Goal: Task Accomplishment & Management: Manage account settings

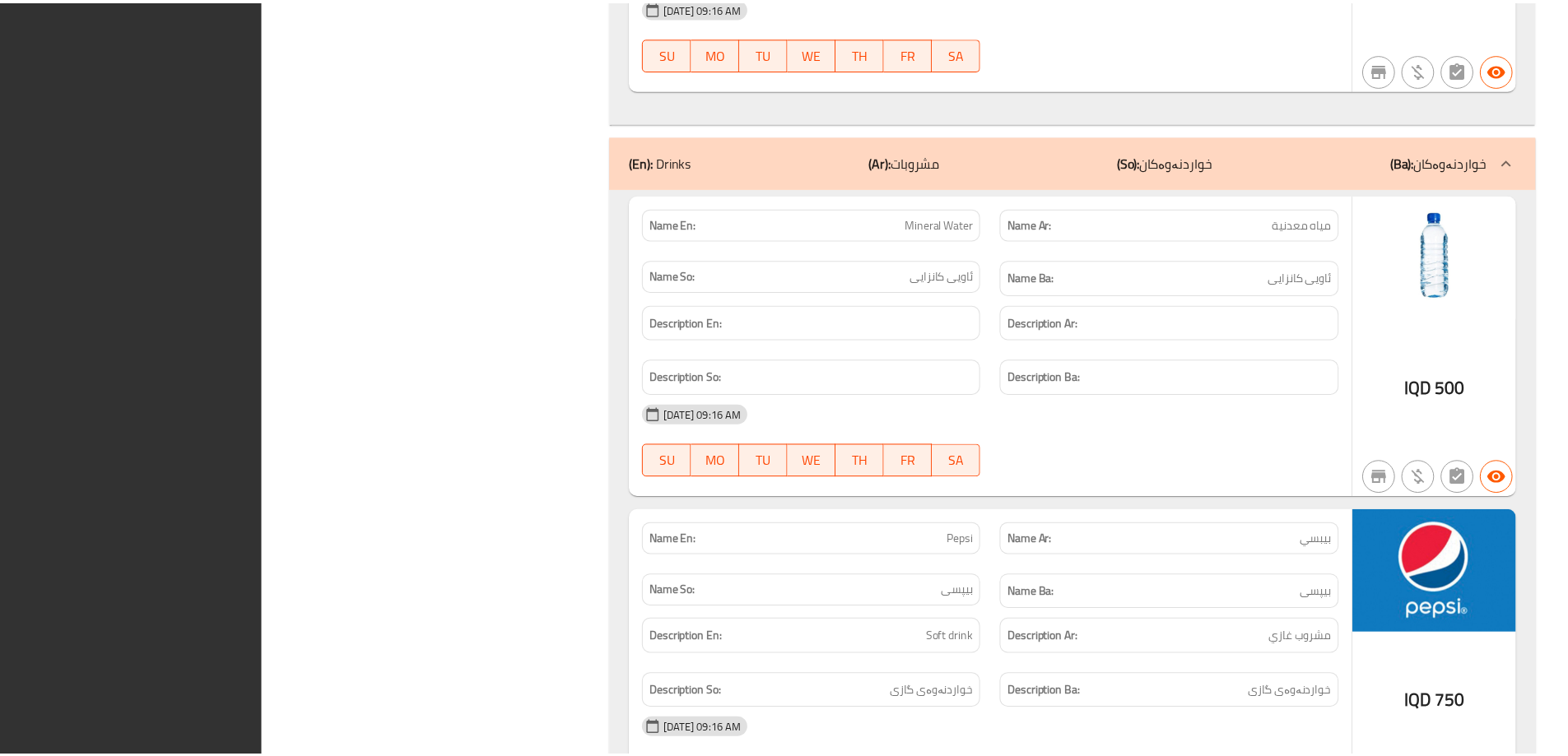
scroll to position [7484, 0]
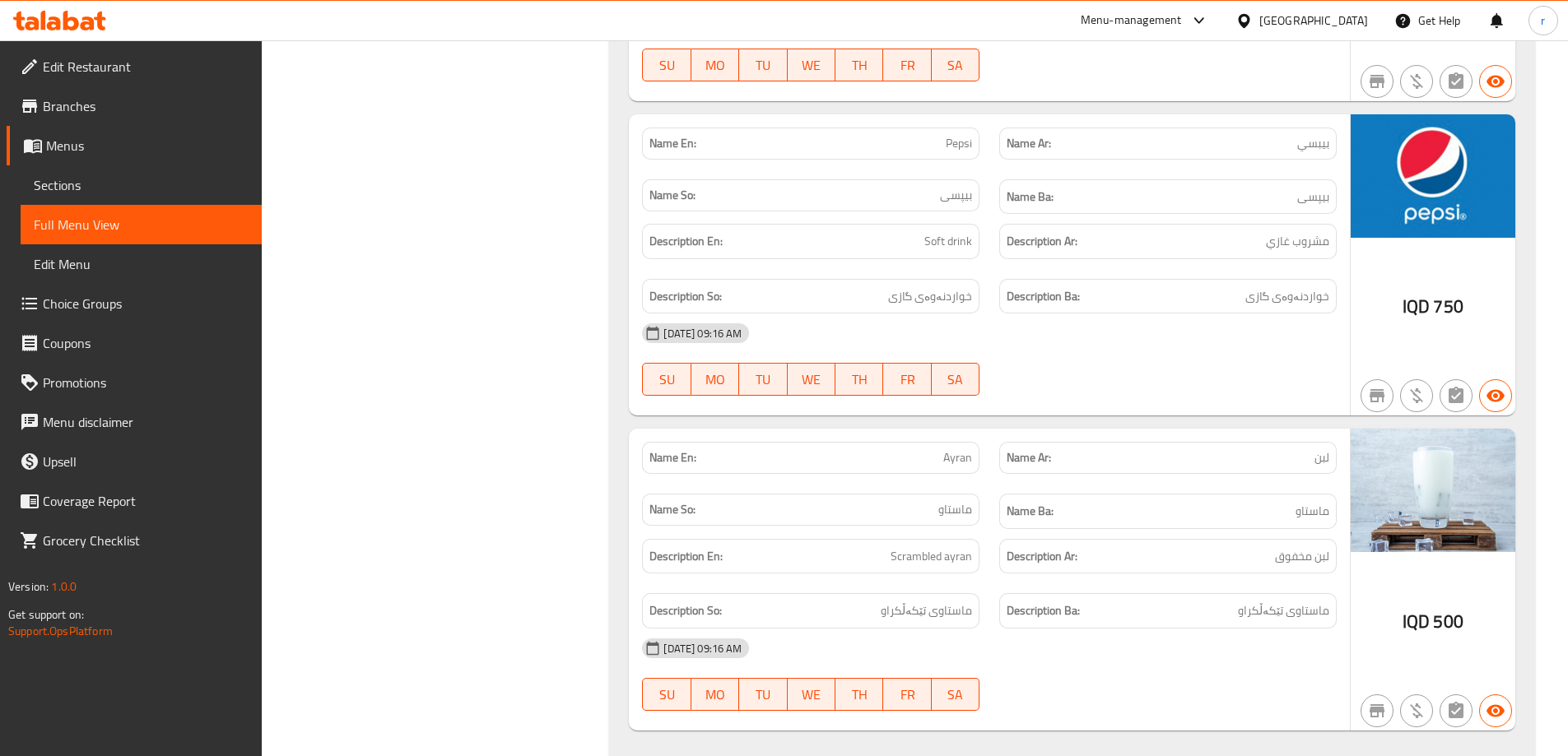
click at [96, 27] on icon at bounding box center [60, 21] width 93 height 20
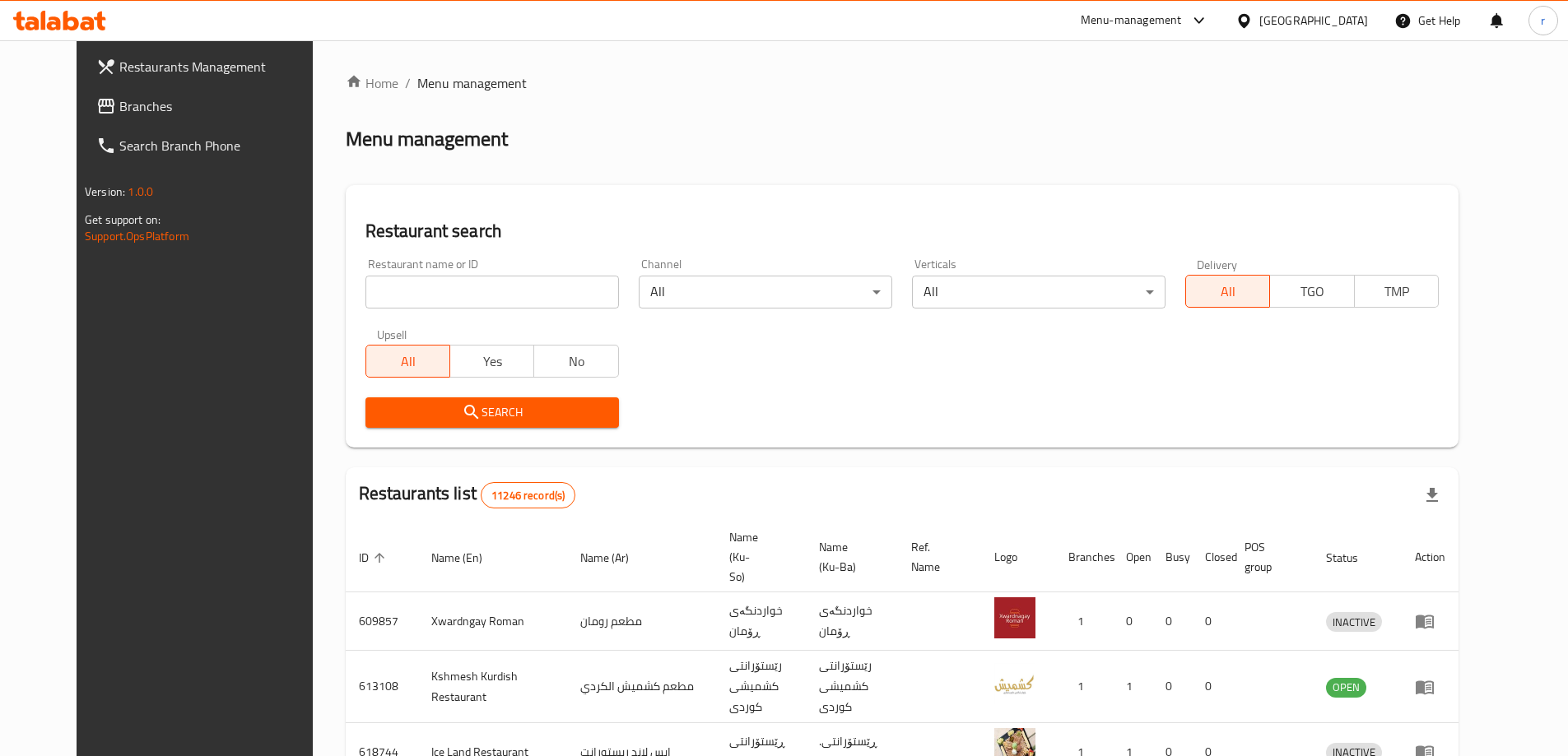
click at [365, 293] on input "search" at bounding box center [491, 292] width 253 height 33
paste input "Kass Ahlna"
type input "Kass Ahlna"
click at [365, 413] on button "Search" at bounding box center [491, 412] width 253 height 31
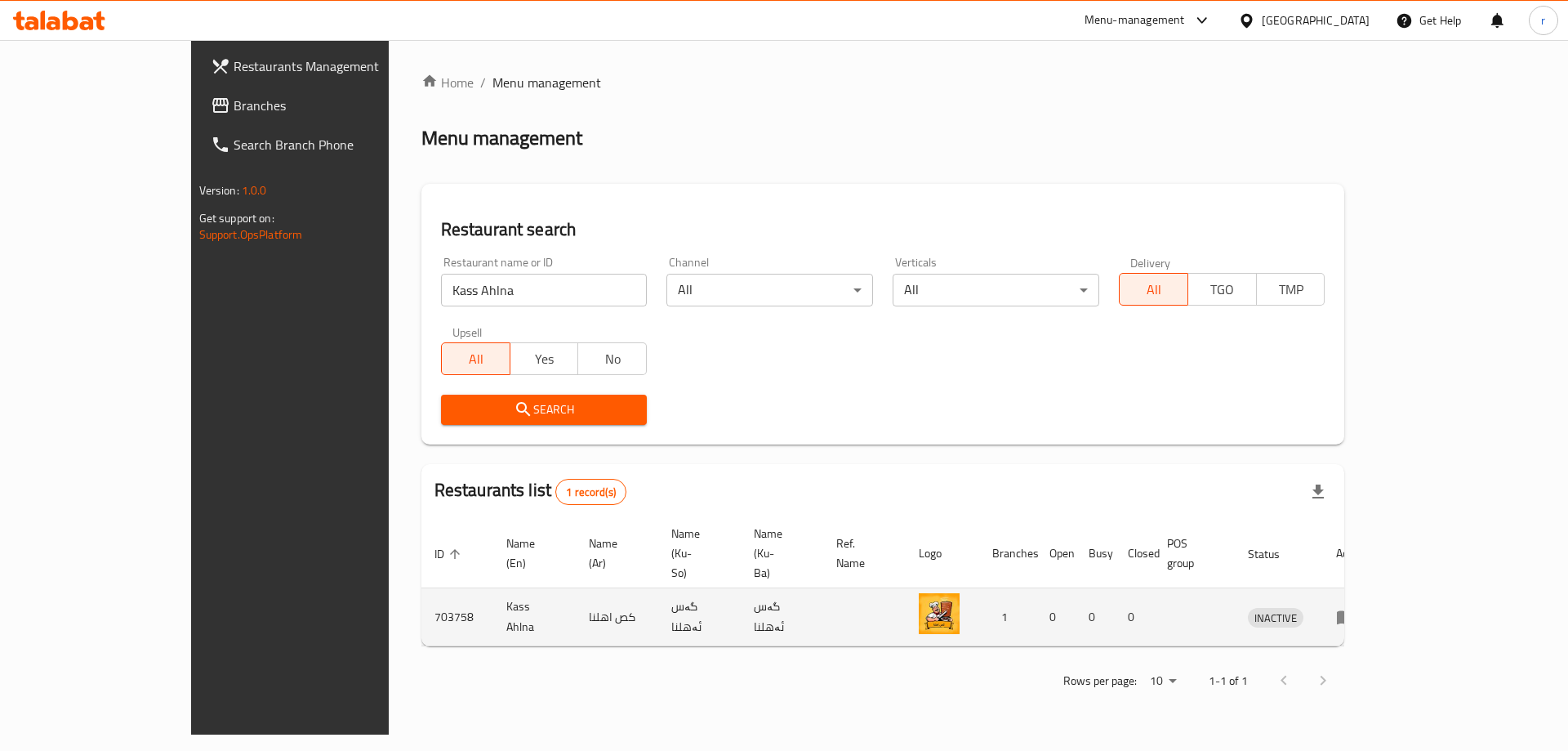
click at [1355, 611] on icon "enhanced table" at bounding box center [1345, 618] width 18 height 14
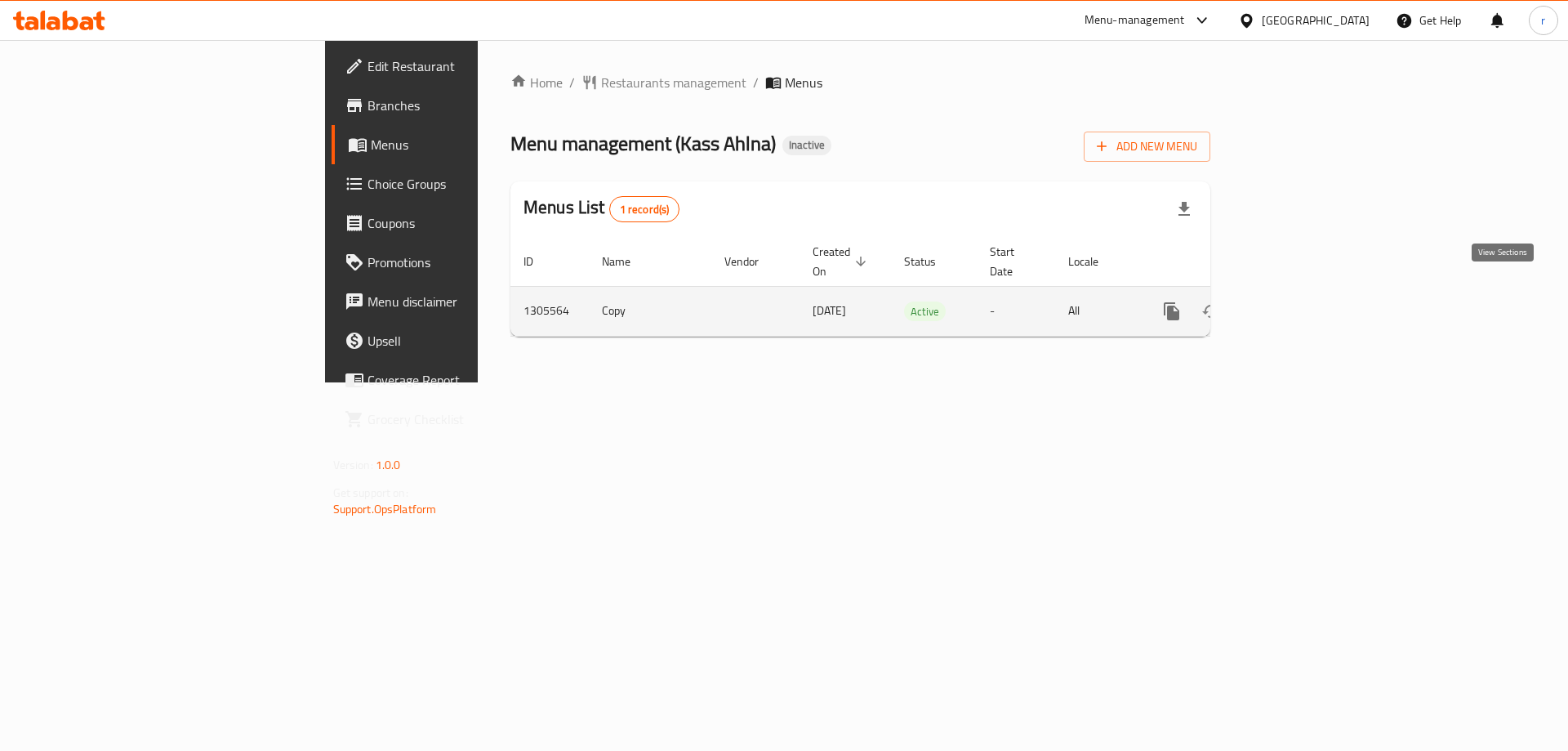
click at [1299, 302] on icon "enhanced table" at bounding box center [1289, 311] width 20 height 20
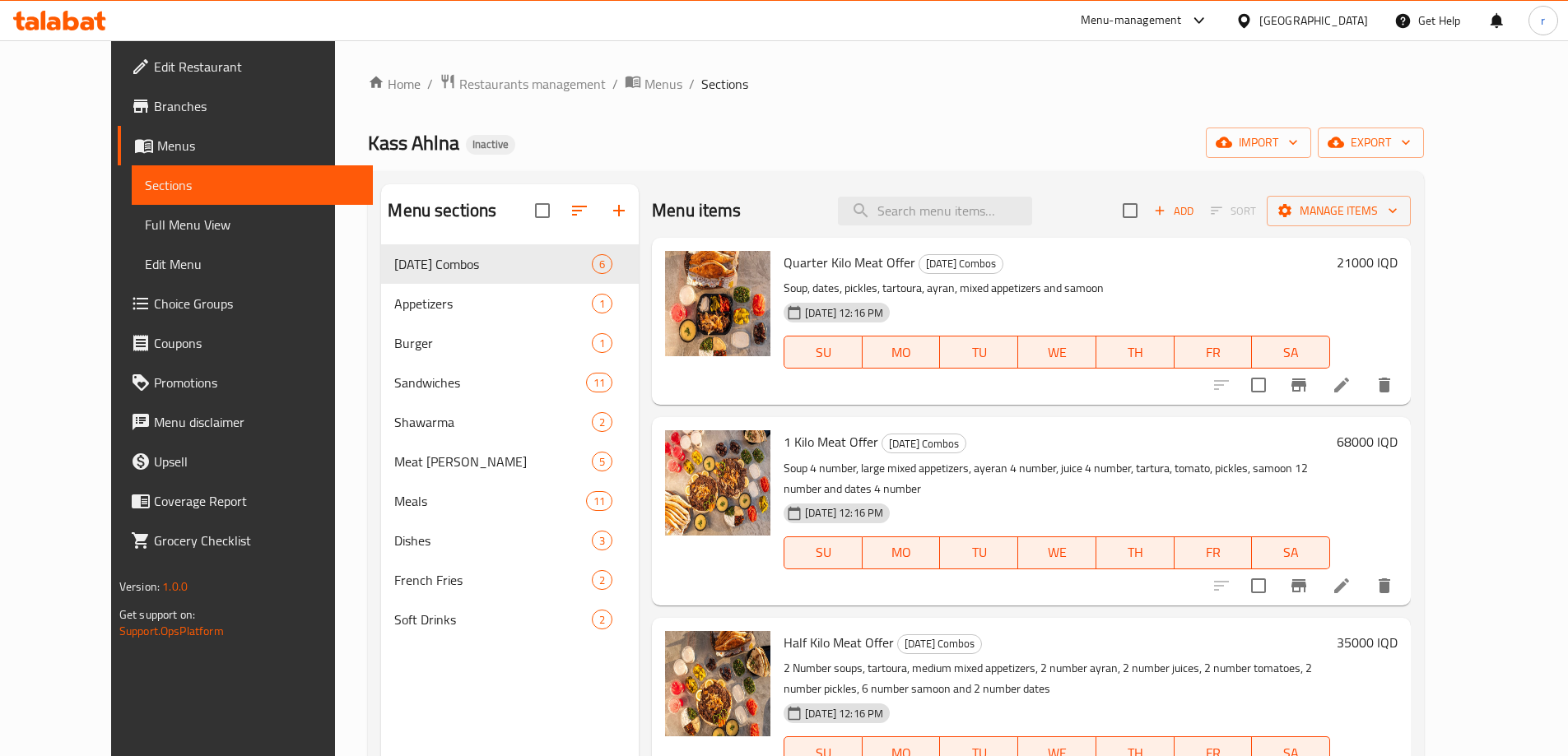
click at [204, 231] on span "Full Menu View" at bounding box center [252, 224] width 214 height 20
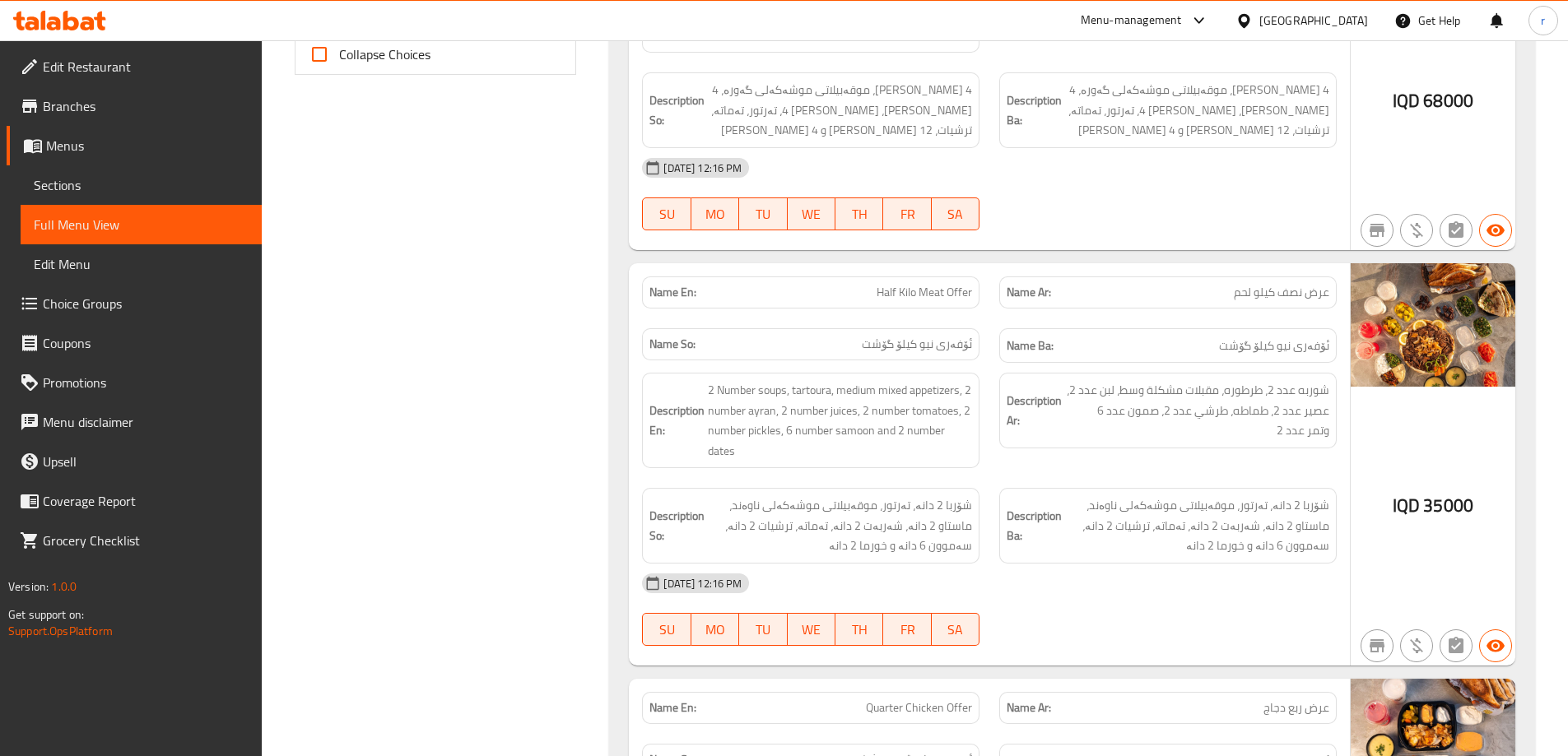
scroll to position [439, 0]
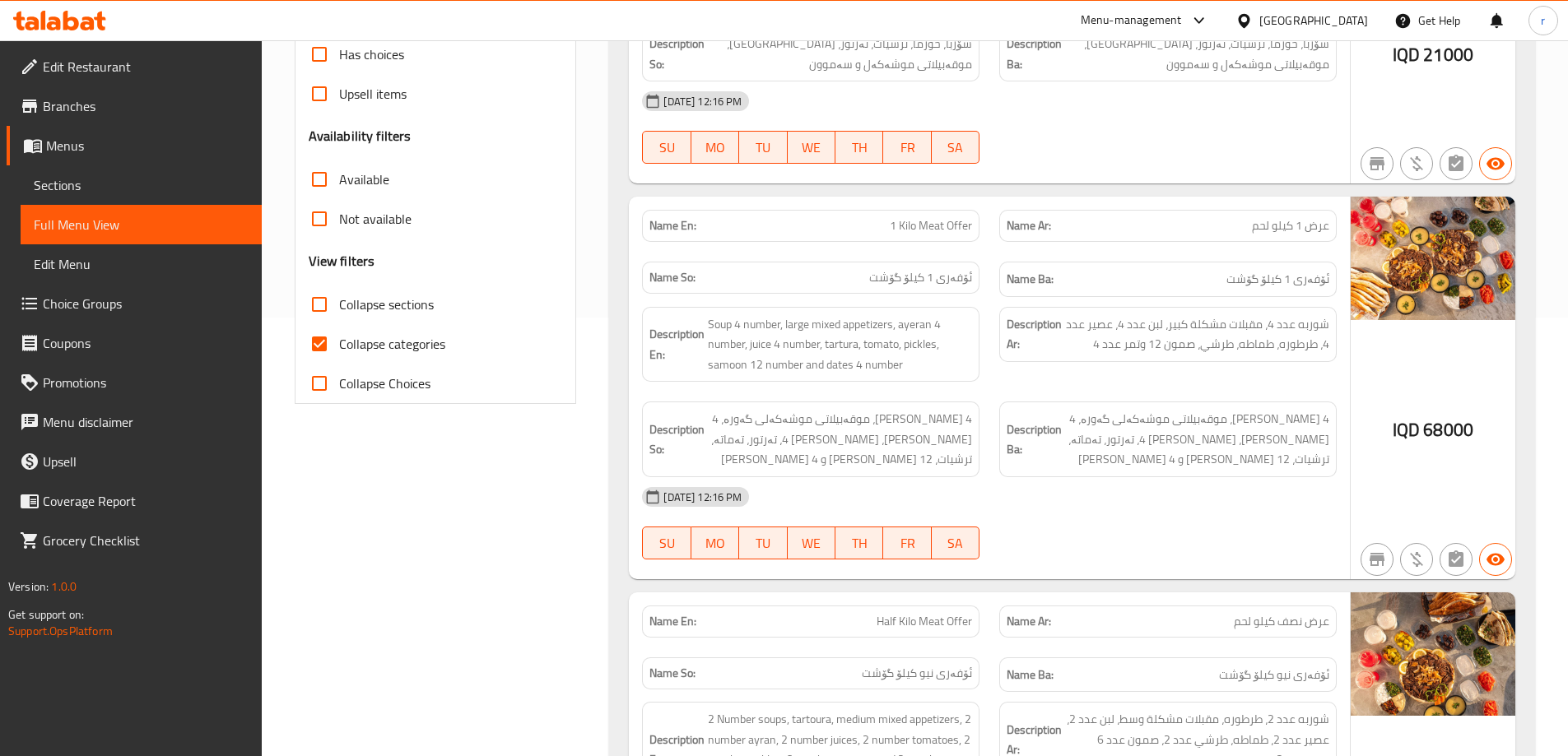
click at [324, 345] on input "Collapse categories" at bounding box center [320, 344] width 40 height 40
checkbox input "false"
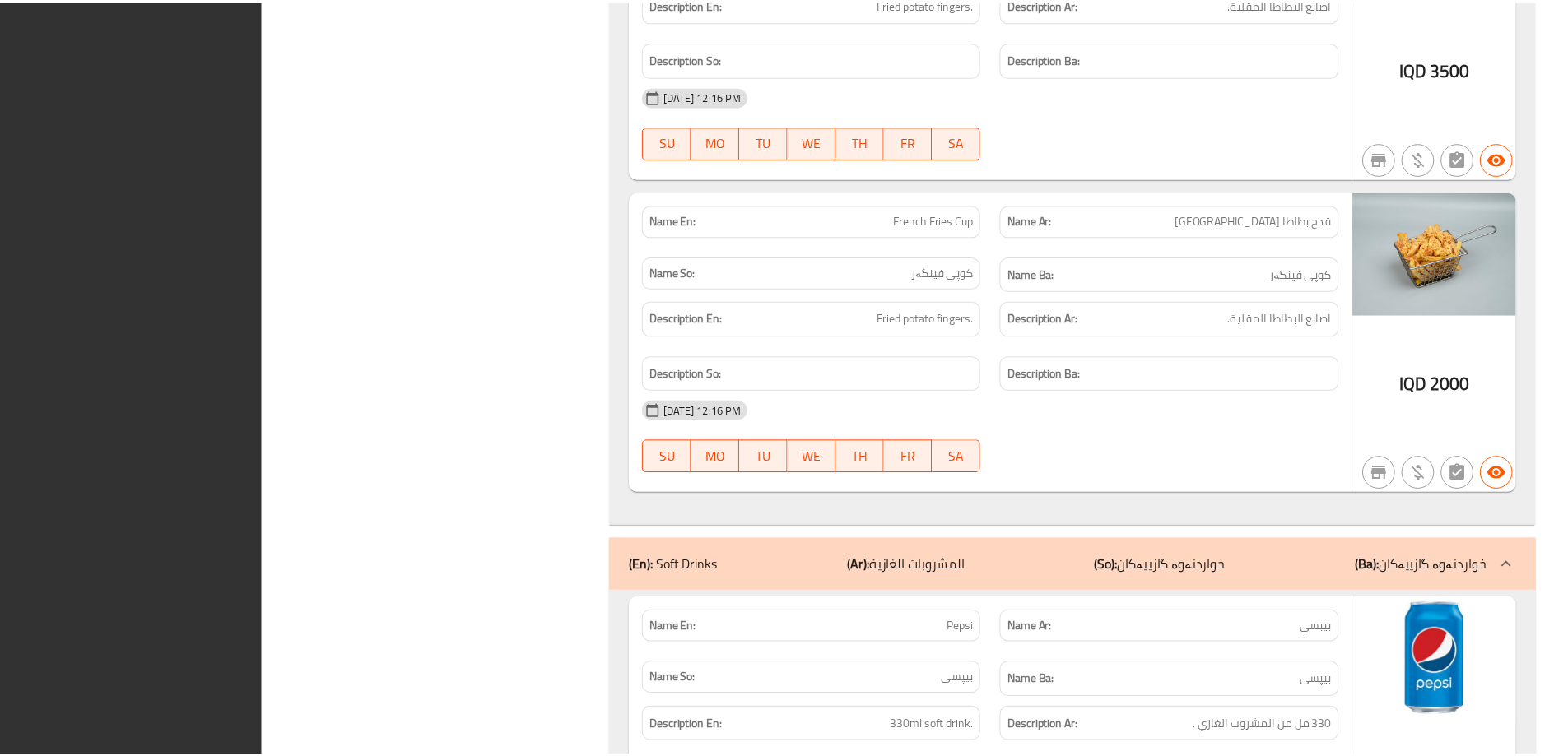
scroll to position [16371, 0]
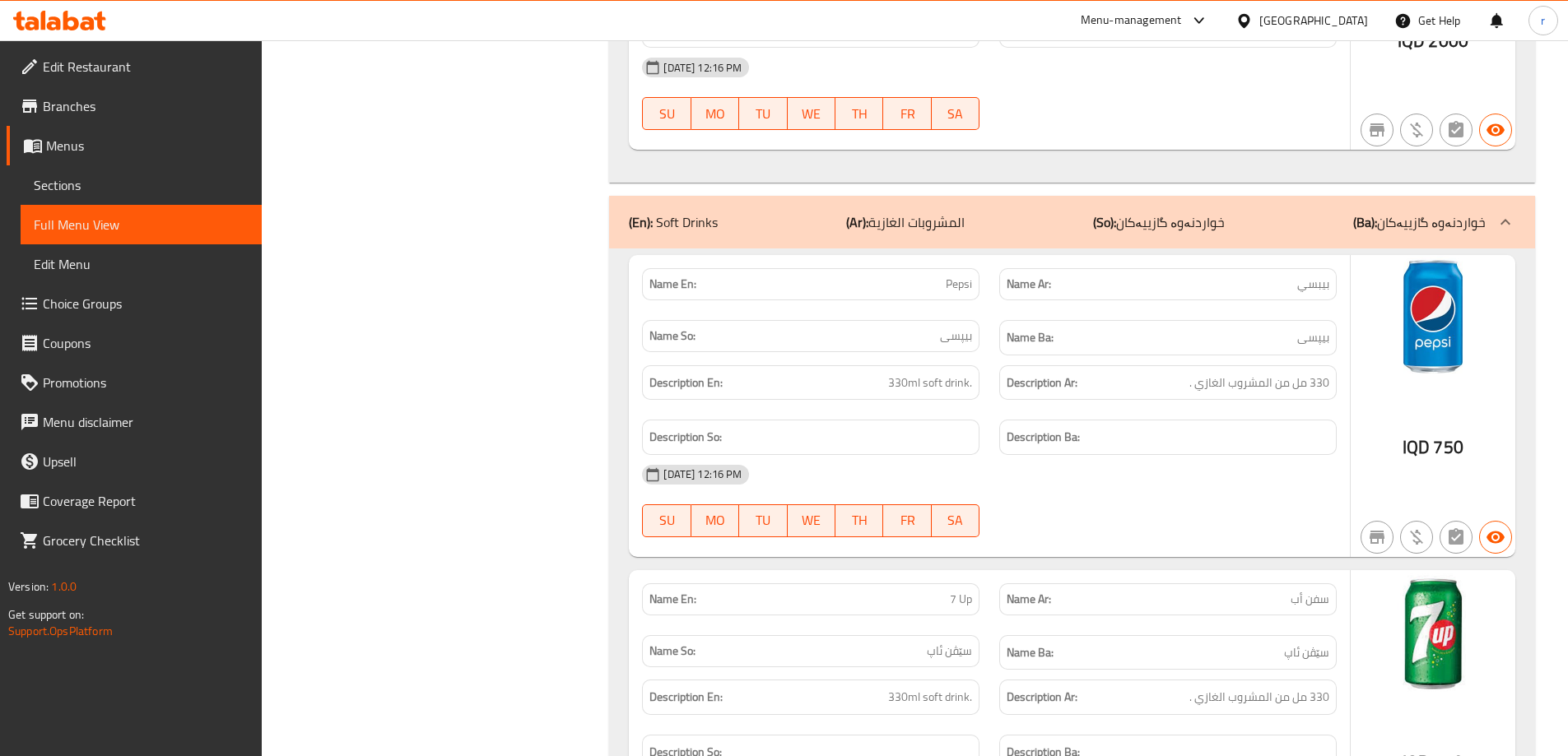
click at [131, 137] on span "Menus" at bounding box center [147, 146] width 202 height 20
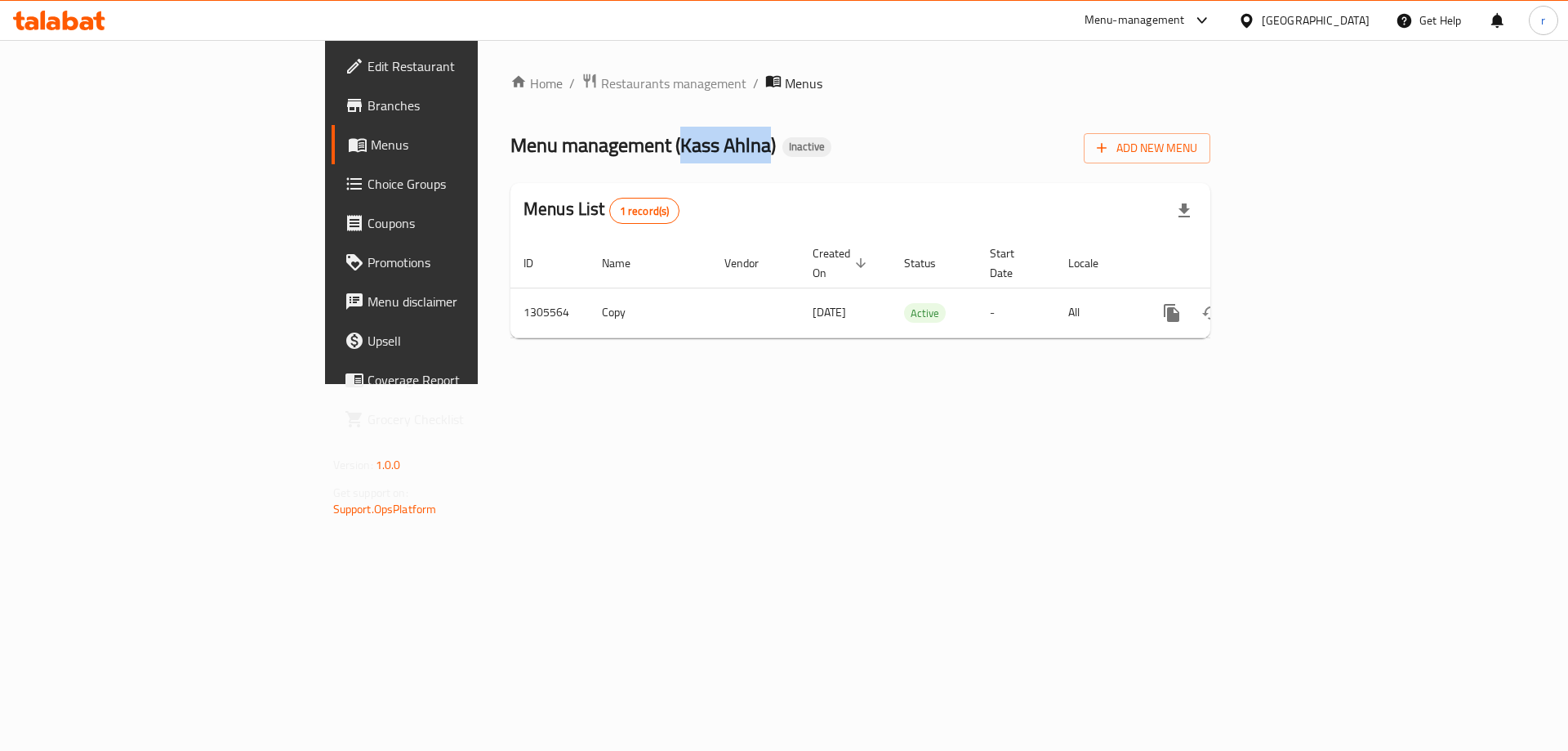
drag, startPoint x: 467, startPoint y: 145, endPoint x: 553, endPoint y: 156, distance: 86.7
click at [553, 156] on span "Menu management ( Kass Ahlna )" at bounding box center [642, 145] width 265 height 36
copy span "Kass Ahlna"
click at [710, 384] on div "Home / Restaurants management / Menus Menu management ( Kass Ahlna ) Inactive A…" at bounding box center [860, 212] width 765 height 344
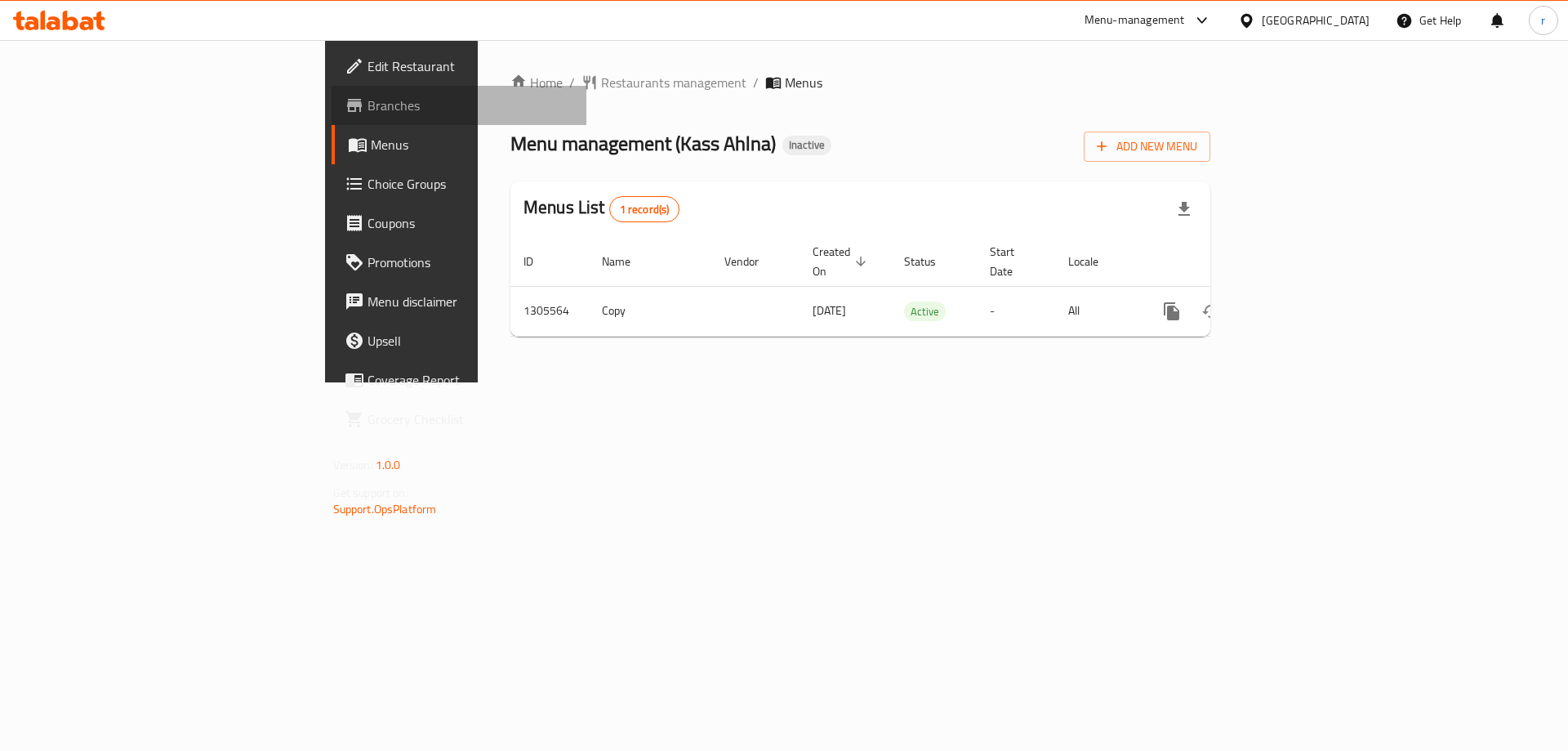
click at [367, 96] on span "Branches" at bounding box center [471, 105] width 207 height 20
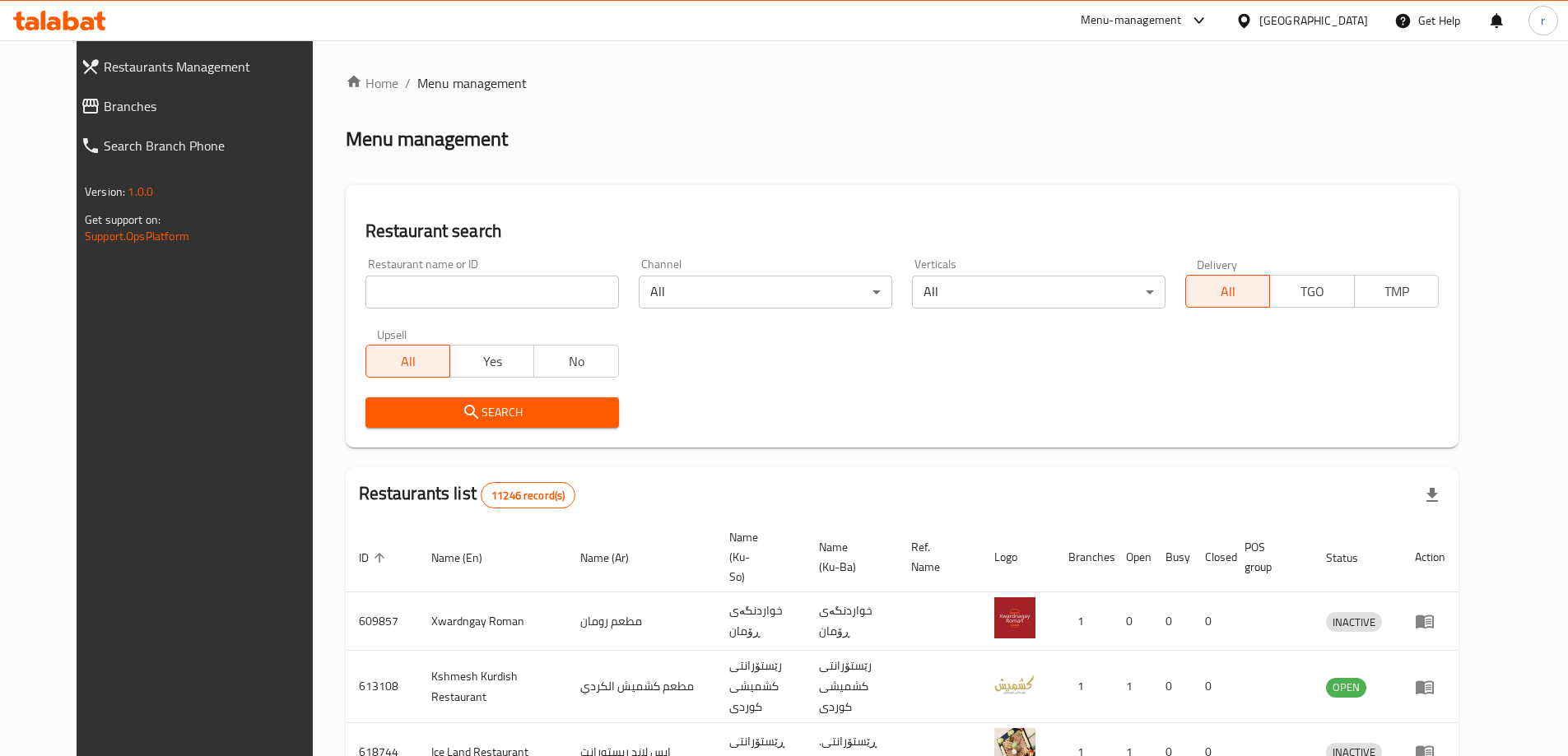
drag, startPoint x: 347, startPoint y: 286, endPoint x: 207, endPoint y: 205, distance: 161.7
click at [365, 286] on input "search" at bounding box center [491, 292] width 253 height 33
click at [144, 108] on span "Branches" at bounding box center [213, 106] width 221 height 20
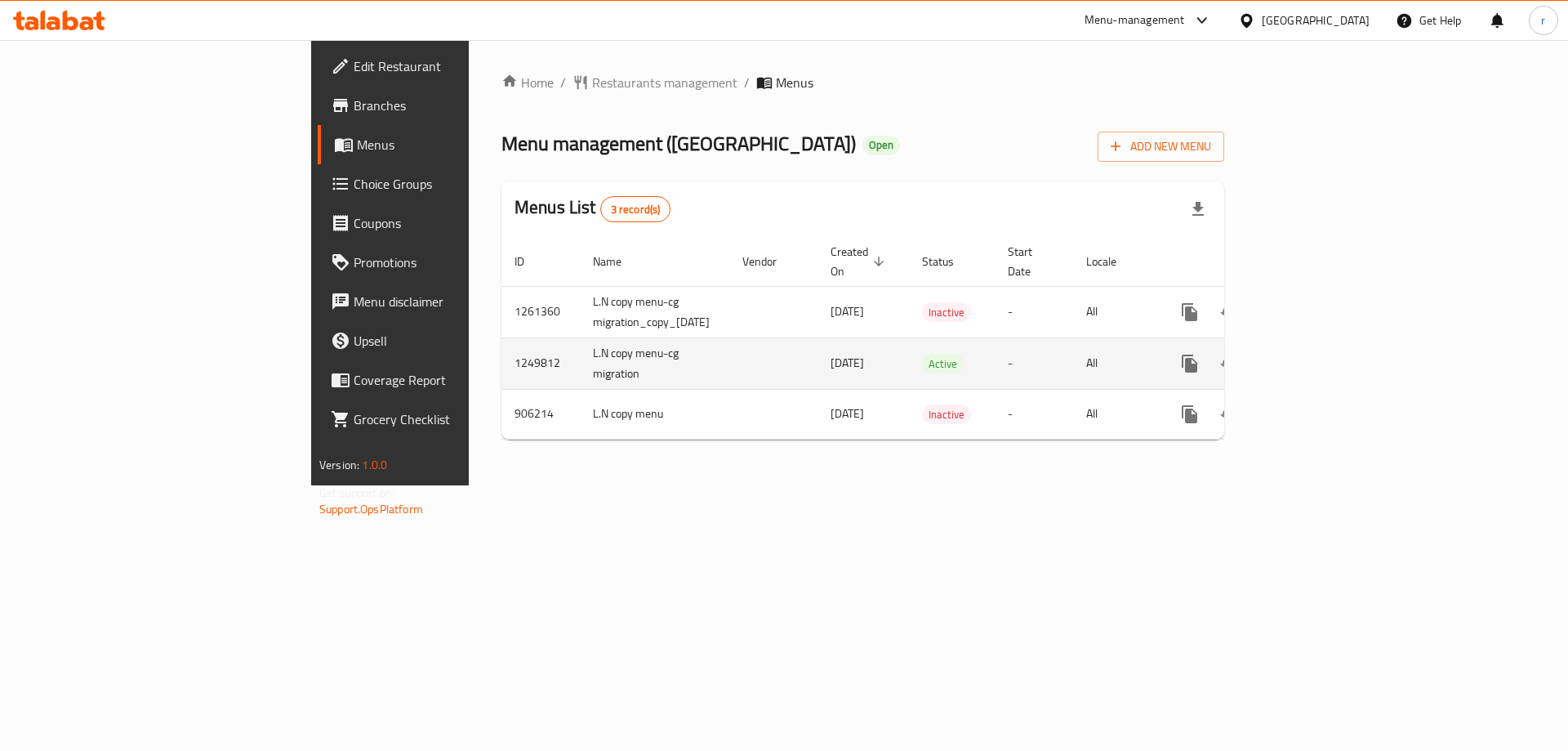
click at [777, 357] on icon "enhanced table" at bounding box center [1307, 364] width 15 height 15
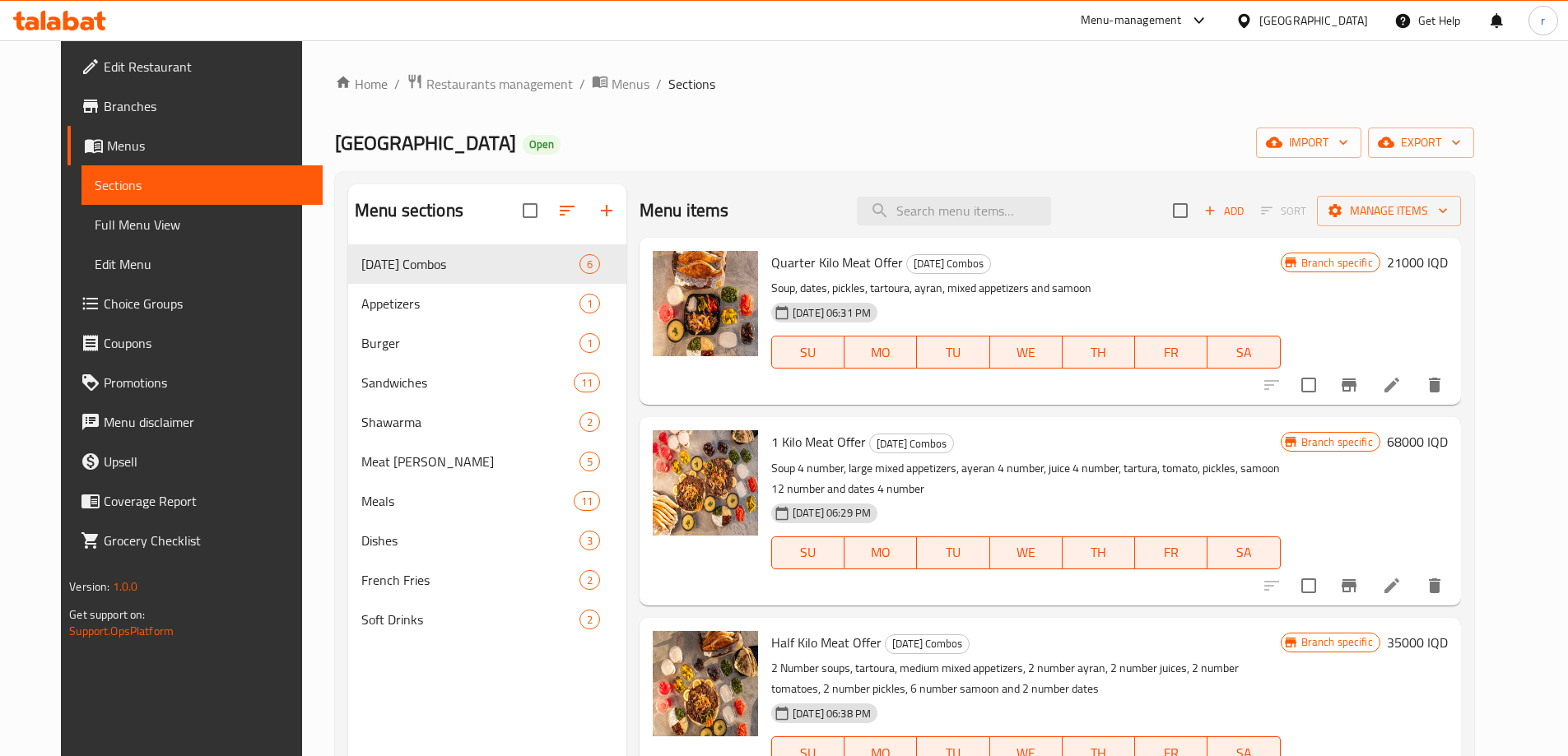
click at [176, 226] on span "Full Menu View" at bounding box center [201, 224] width 214 height 20
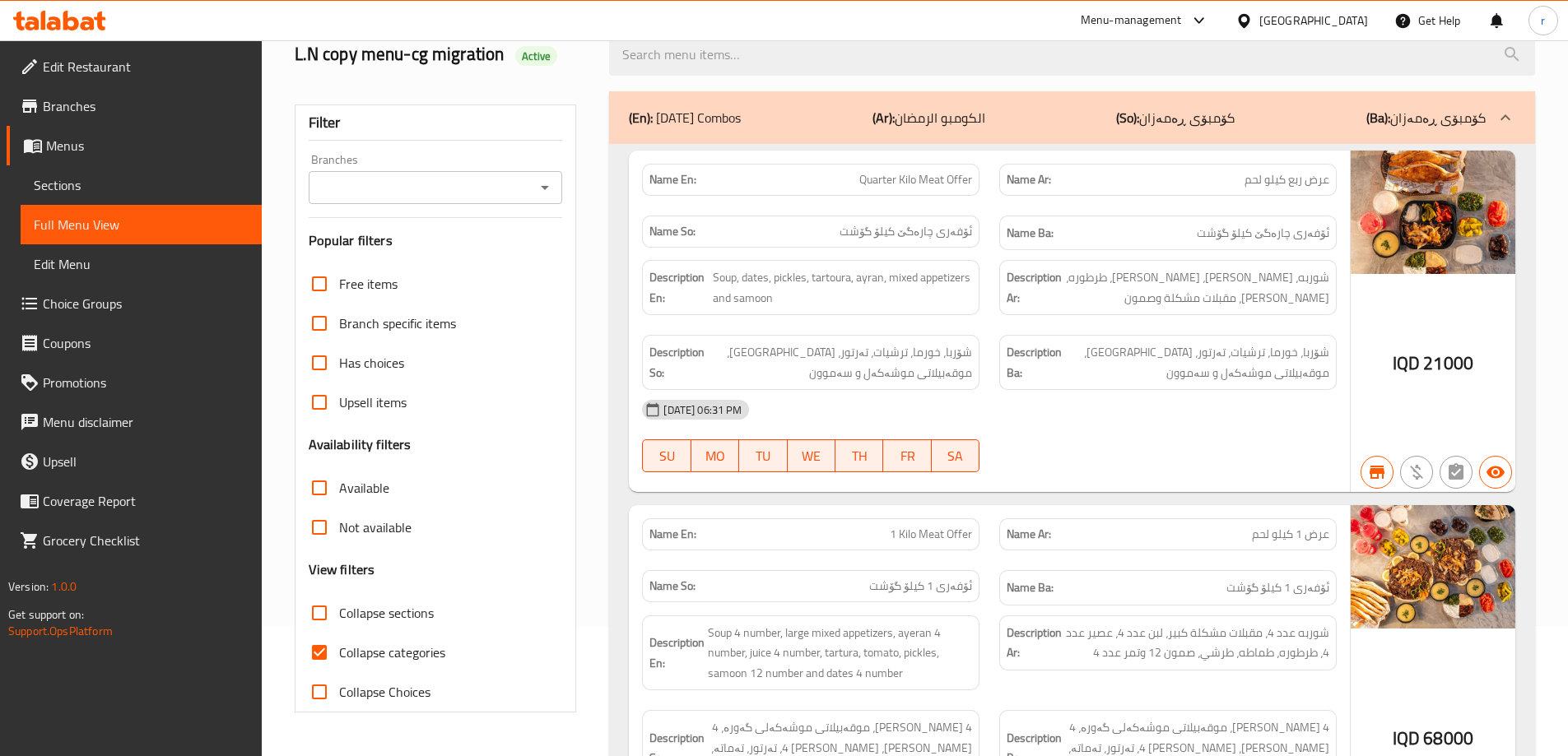
scroll to position [219, 0]
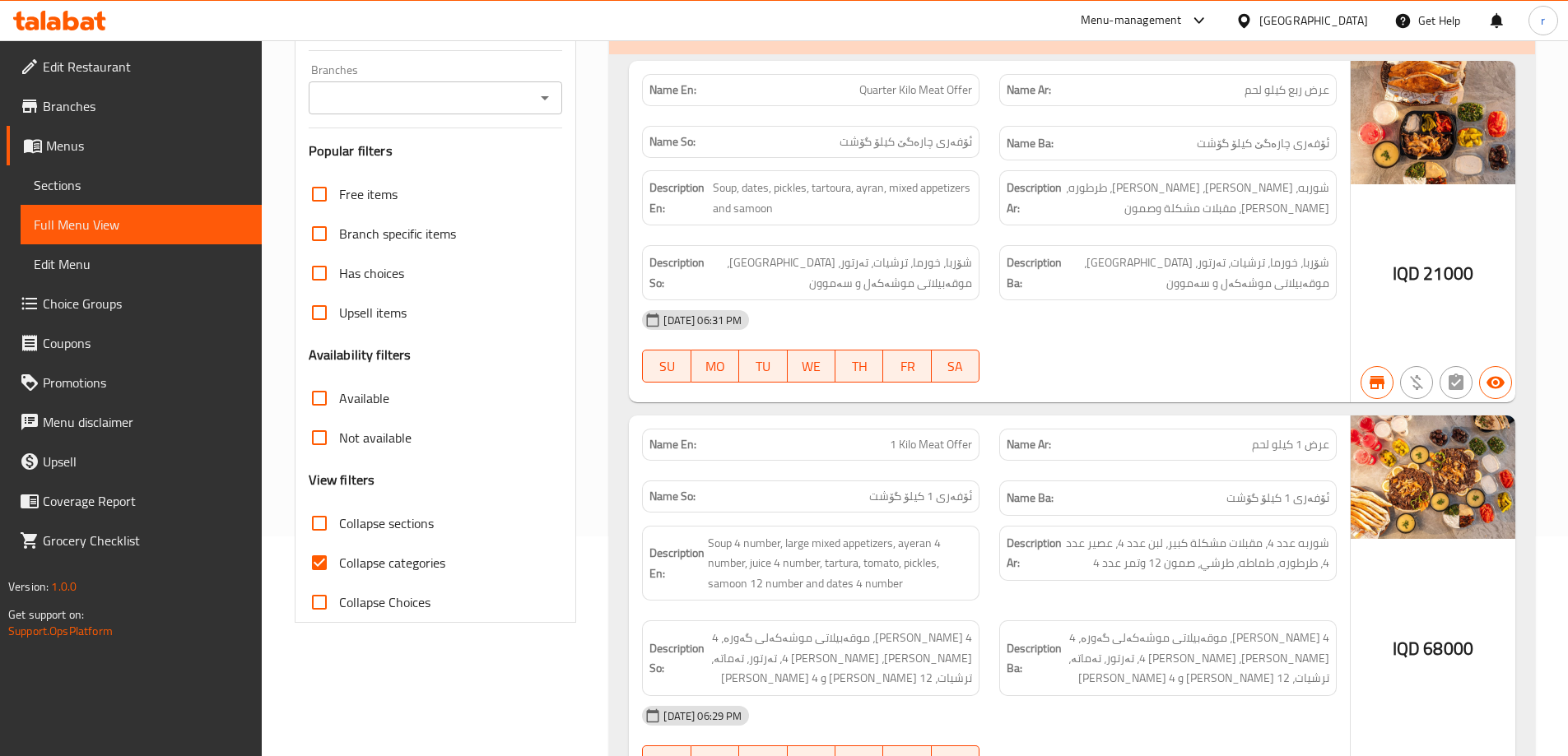
click at [334, 492] on input "Collapse categories" at bounding box center [320, 563] width 40 height 40
checkbox input "false"
click at [172, 148] on span "Menus" at bounding box center [147, 146] width 202 height 20
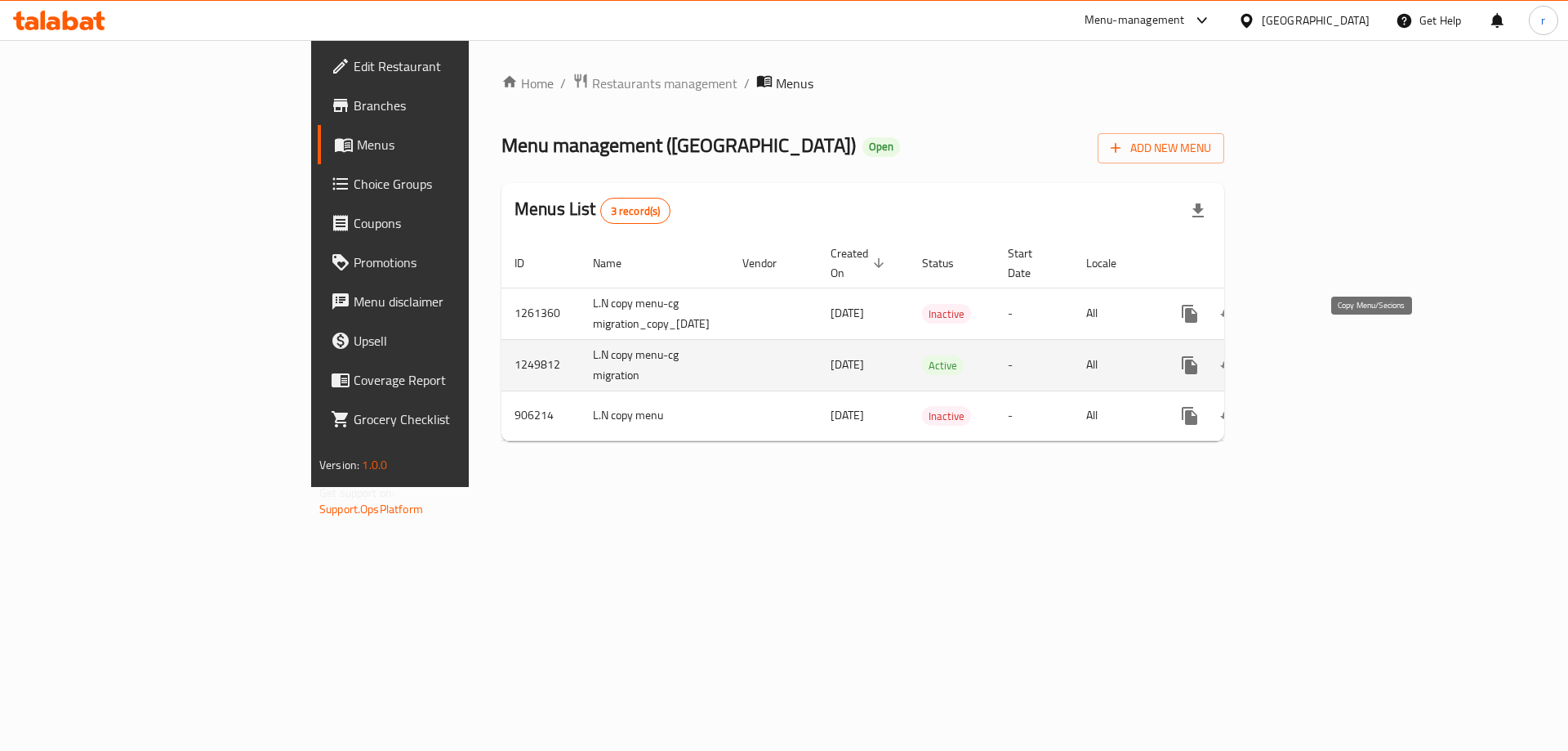
click at [777, 357] on icon "more" at bounding box center [1190, 366] width 16 height 18
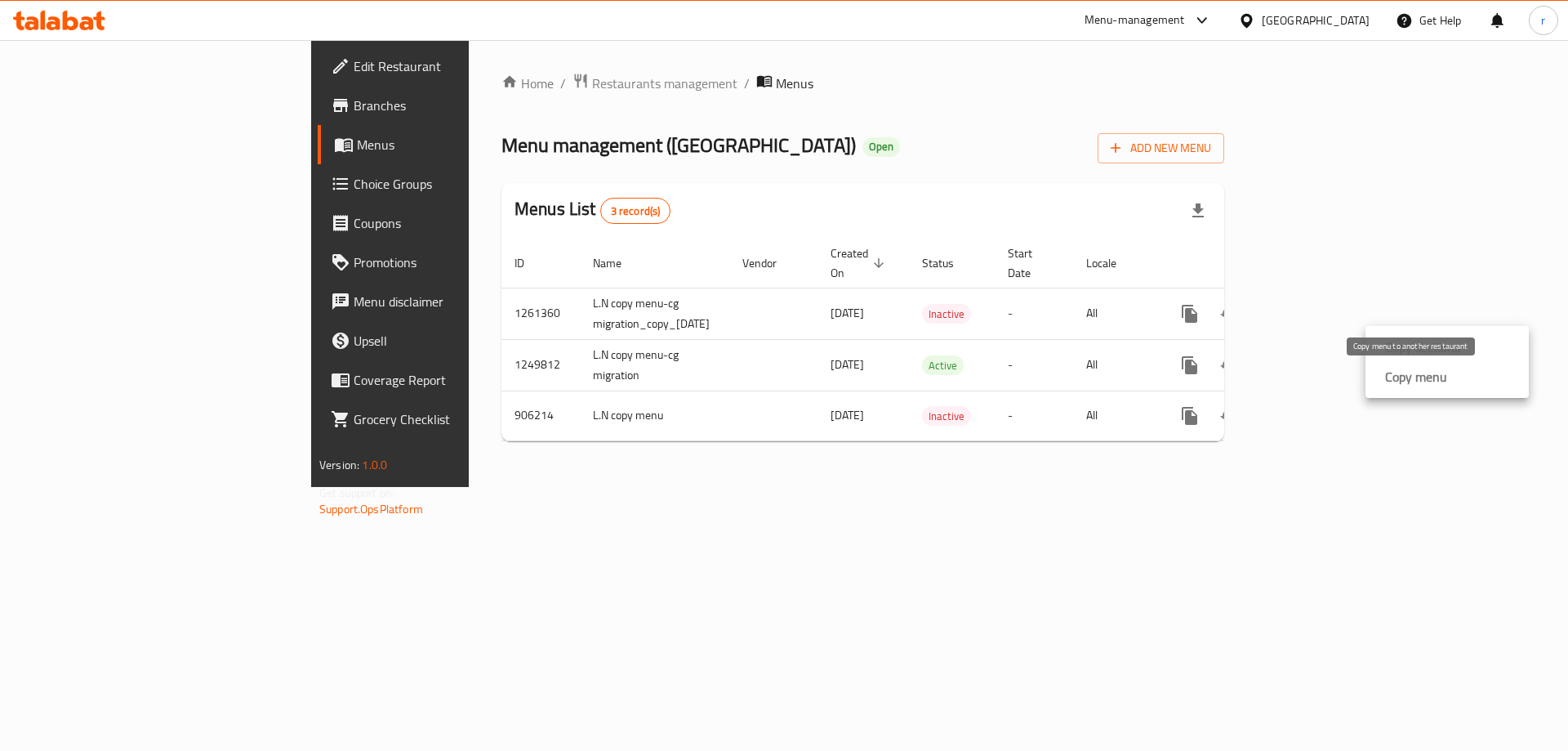
click at [777, 384] on strong "Copy menu" at bounding box center [1415, 376] width 62 height 20
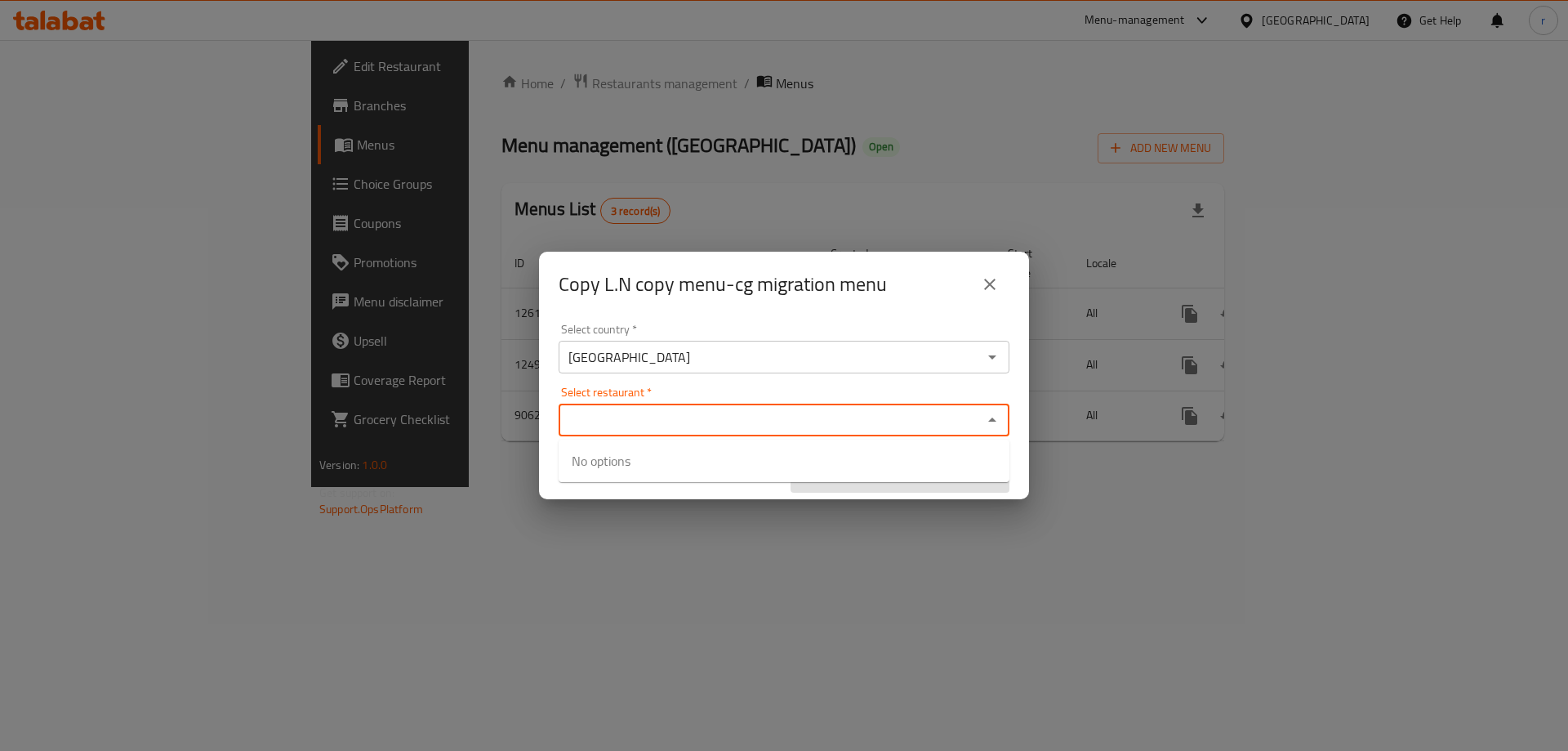
click at [748, 414] on input "Select restaurant   *" at bounding box center [770, 420] width 414 height 23
paste input "Kass Ahlna"
type input "Kass Ahlna"
click at [648, 489] on div "Copy L.N copy menu-cg migration menu Select country   * Iraq Select country * S…" at bounding box center [784, 376] width 1568 height 751
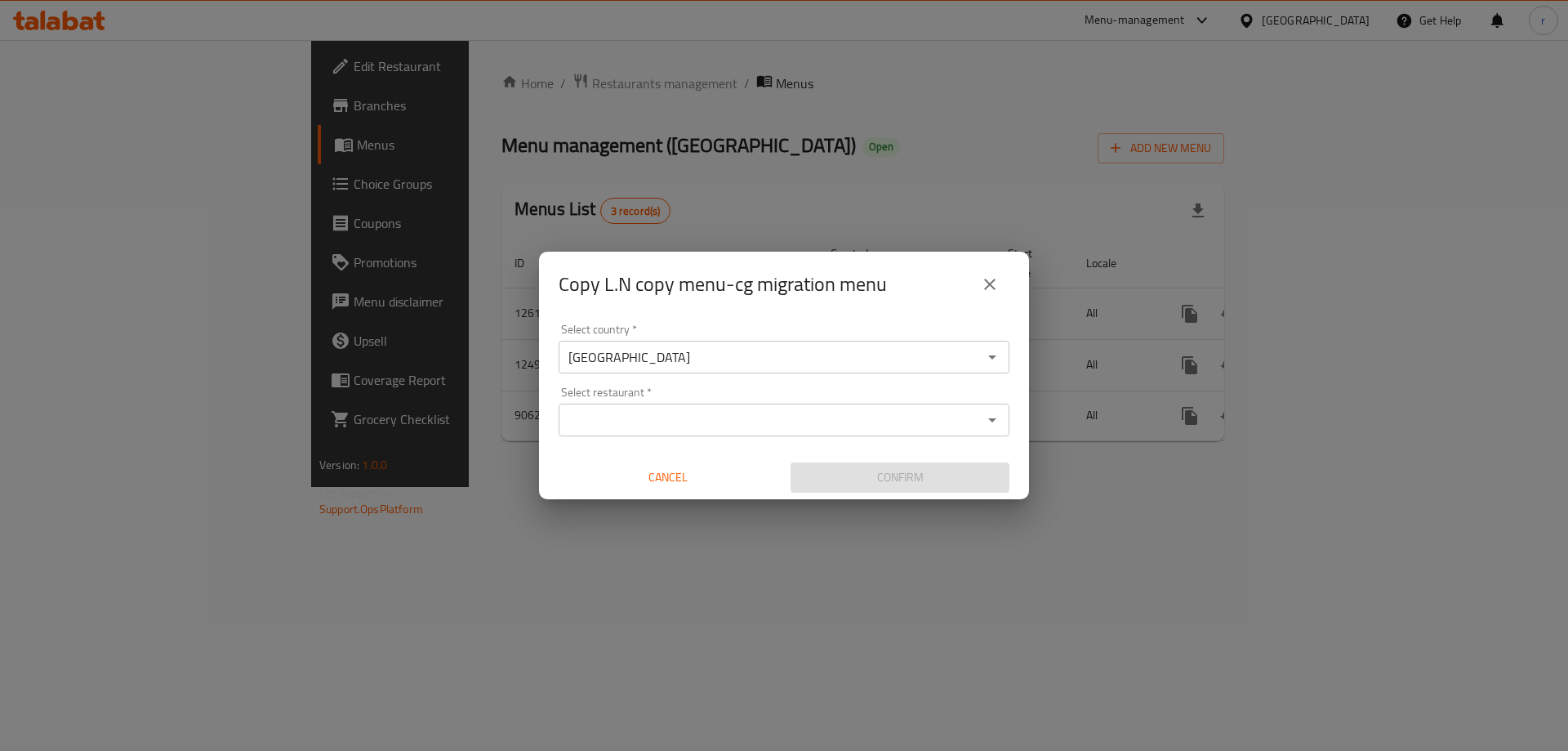
click at [656, 426] on input "Select restaurant   *" at bounding box center [770, 420] width 414 height 23
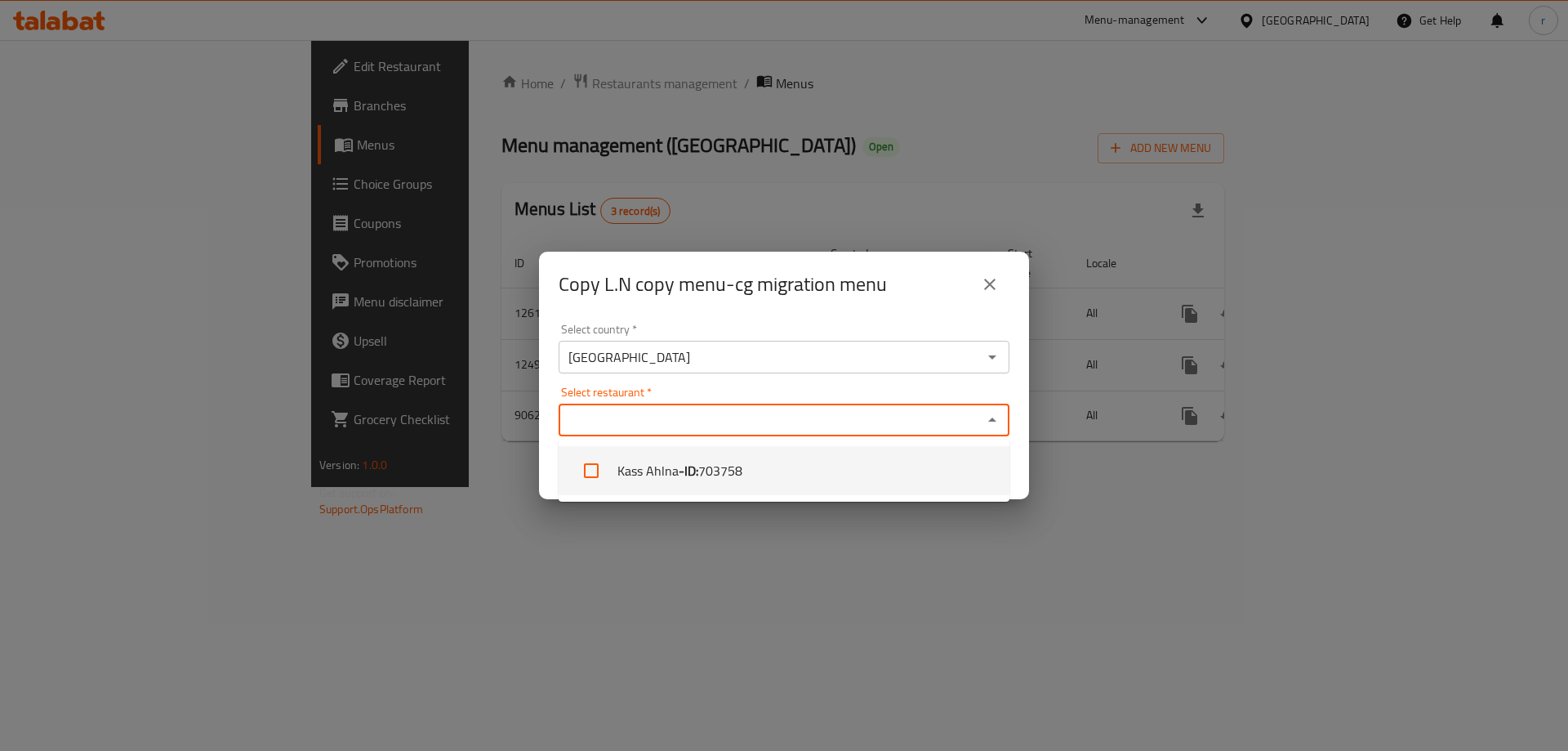
click at [667, 470] on li "Kass Ahlna - ID: 703758" at bounding box center [784, 471] width 451 height 49
checkbox input "true"
click at [702, 489] on div "Copy L.N copy menu-cg migration menu Select country   * Iraq Select country * S…" at bounding box center [784, 376] width 1568 height 751
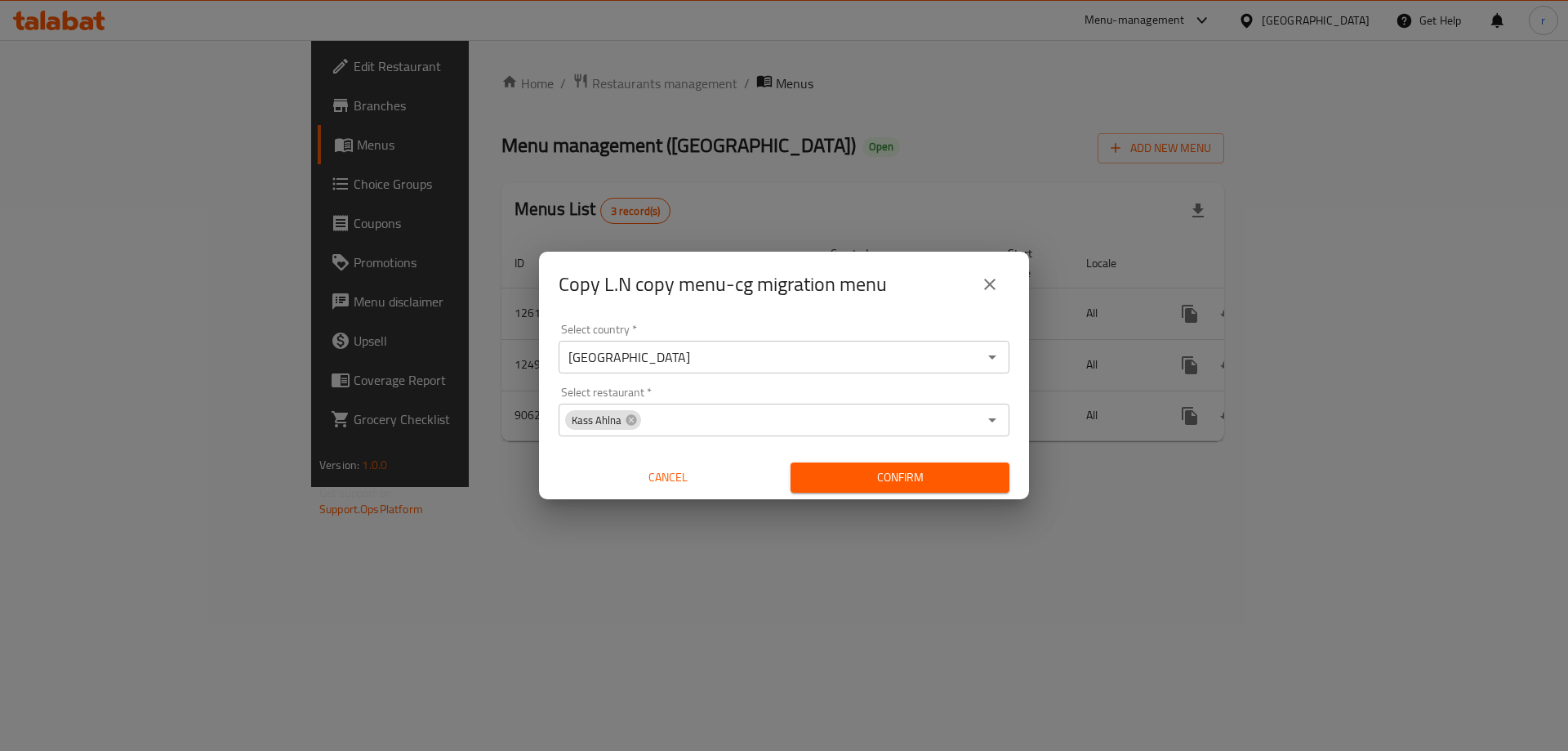
drag, startPoint x: 858, startPoint y: 475, endPoint x: 849, endPoint y: 491, distance: 18.4
click at [777, 475] on span "Confirm" at bounding box center [900, 477] width 193 height 21
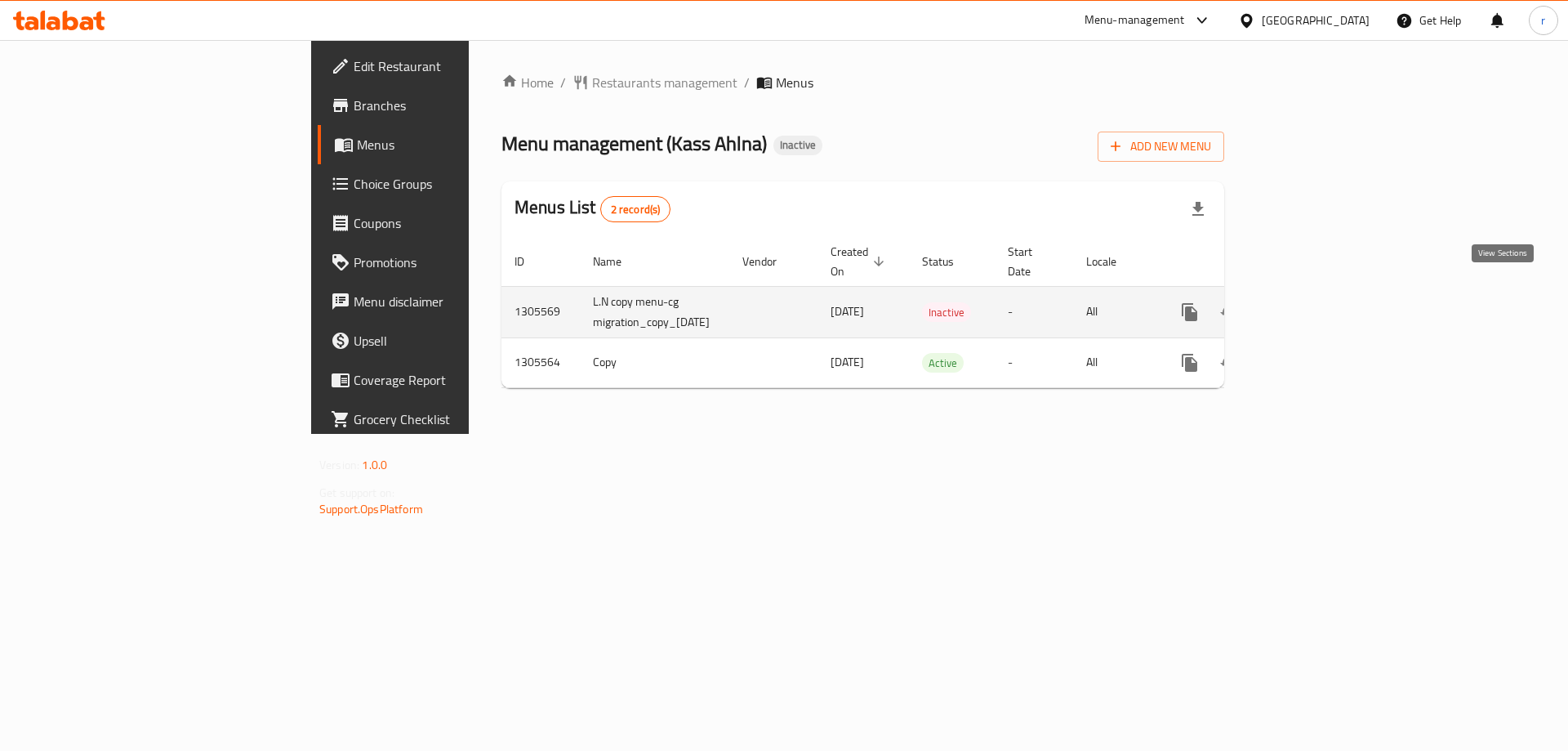
click at [1317, 303] on icon "enhanced table" at bounding box center [1308, 312] width 20 height 20
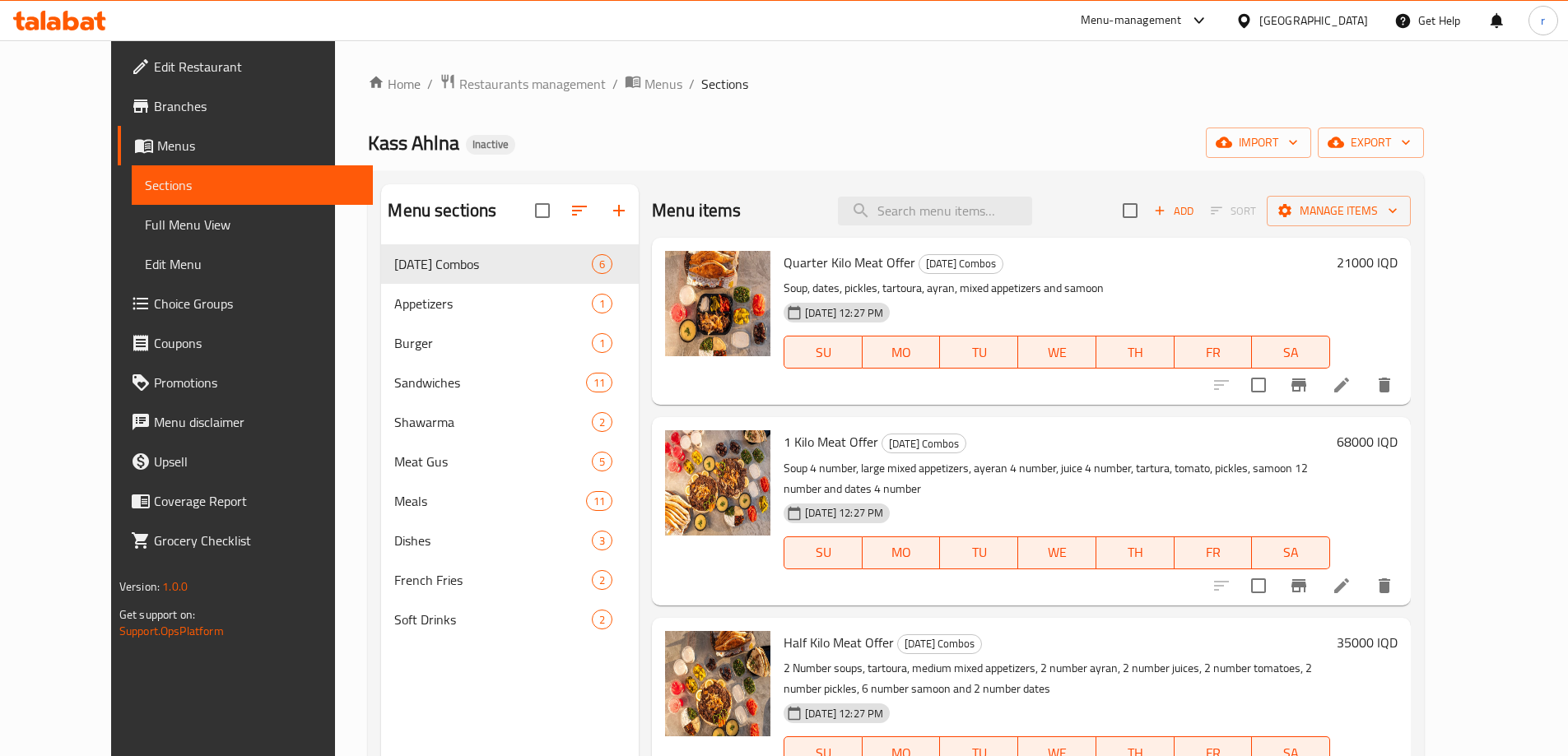
click at [157, 152] on span "Menus" at bounding box center [258, 146] width 202 height 20
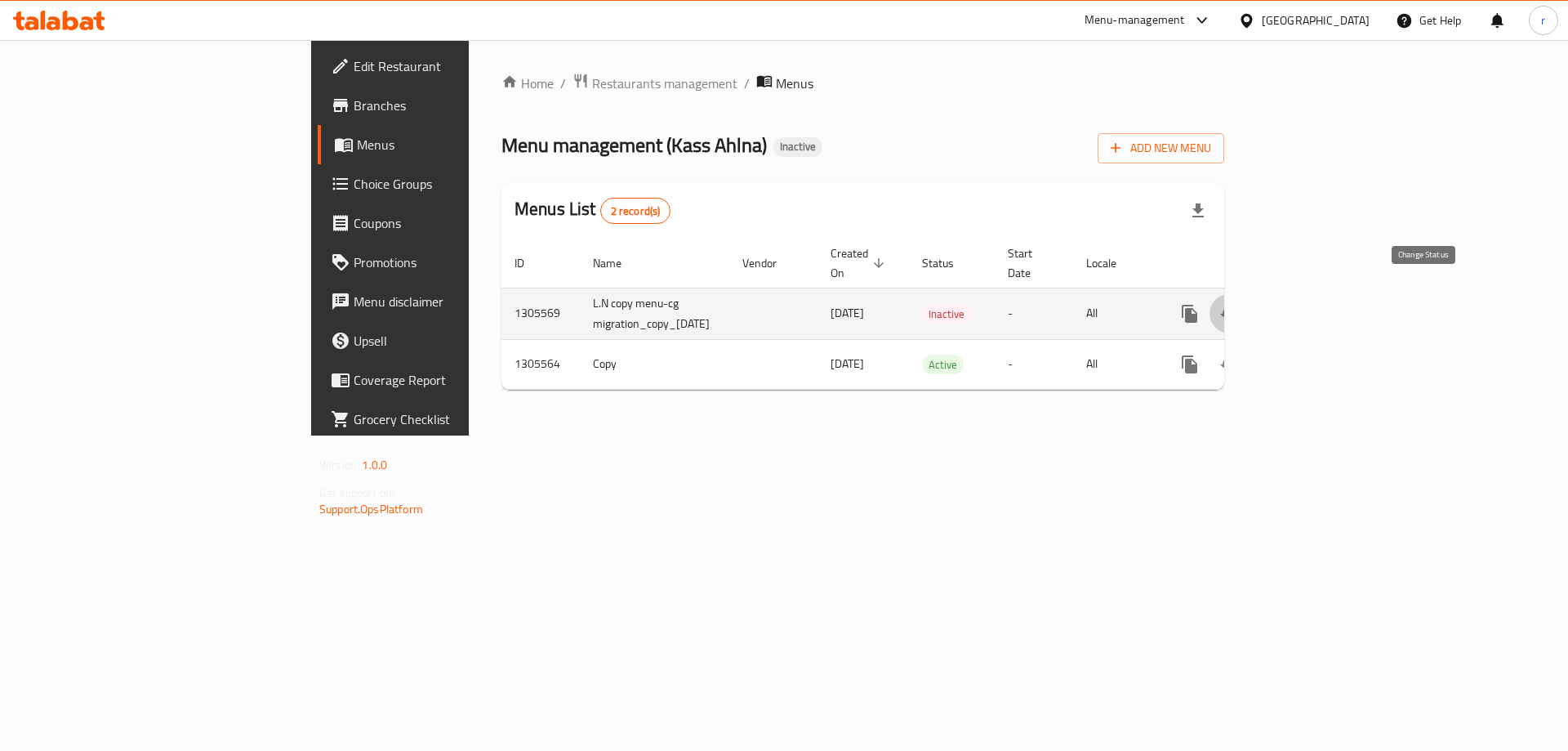
click at [1239, 304] on icon "enhanced table" at bounding box center [1229, 313] width 20 height 20
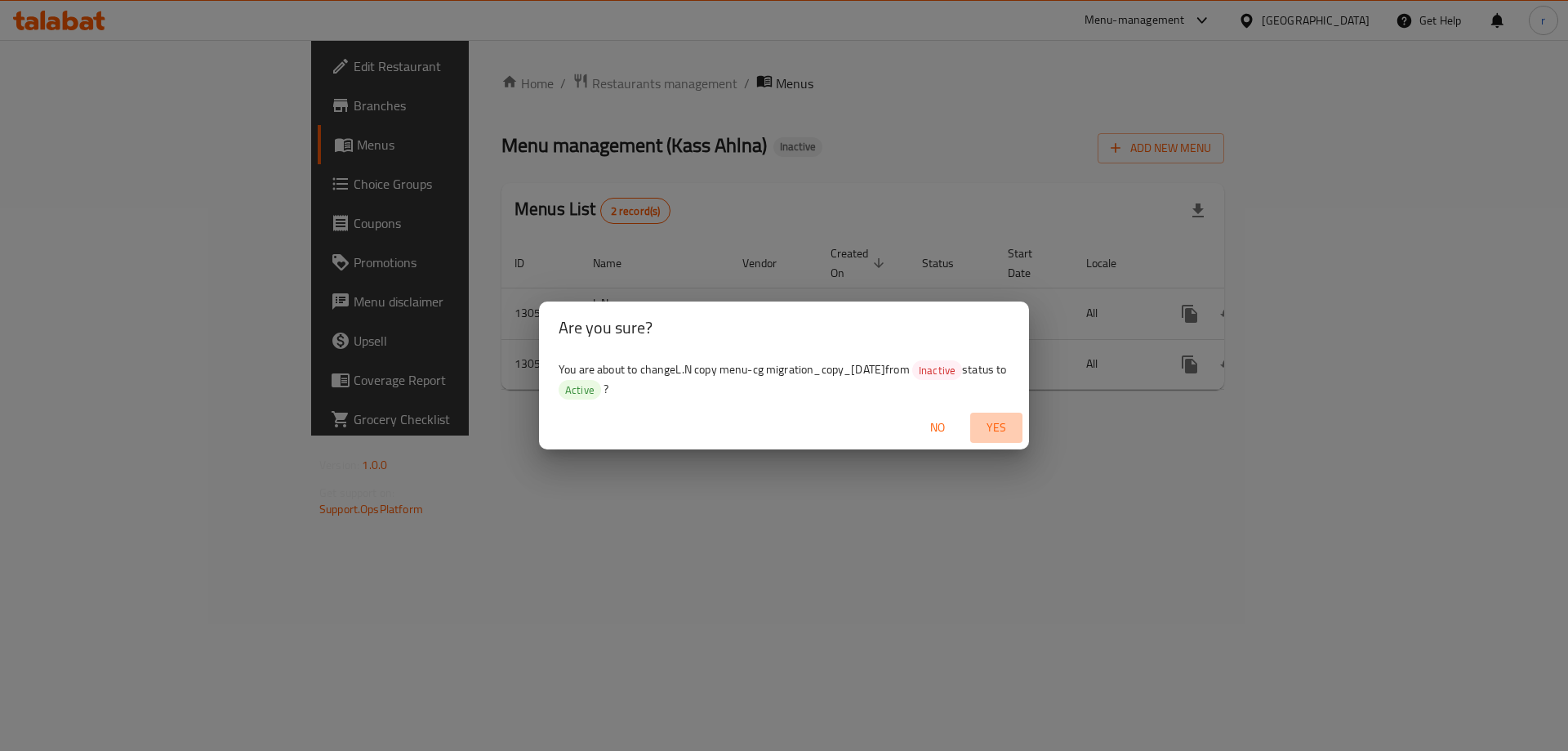
click at [1004, 438] on button "Yes" at bounding box center [996, 428] width 52 height 31
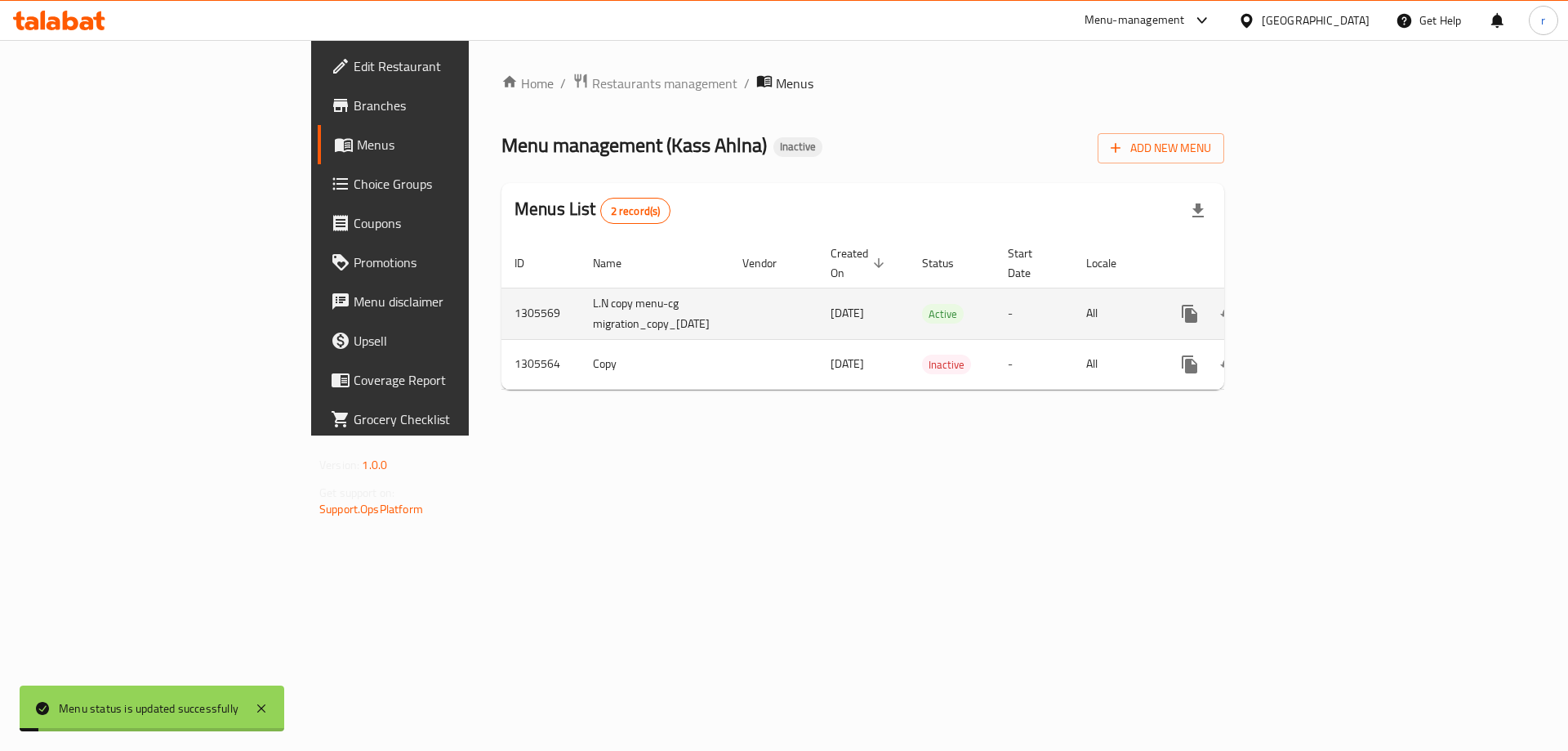
click at [1317, 304] on icon "enhanced table" at bounding box center [1308, 313] width 20 height 20
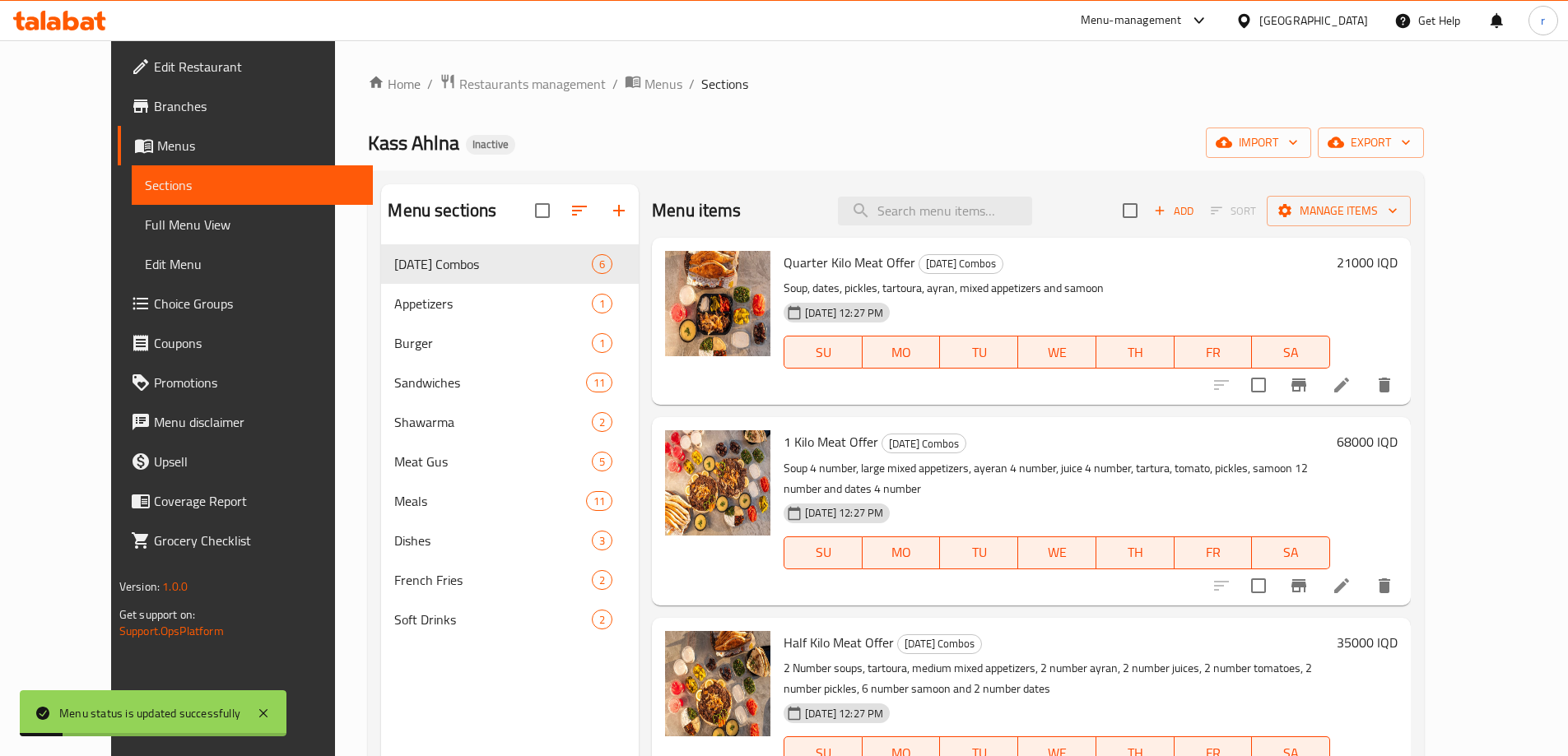
click at [191, 243] on link "Full Menu View" at bounding box center [252, 224] width 241 height 40
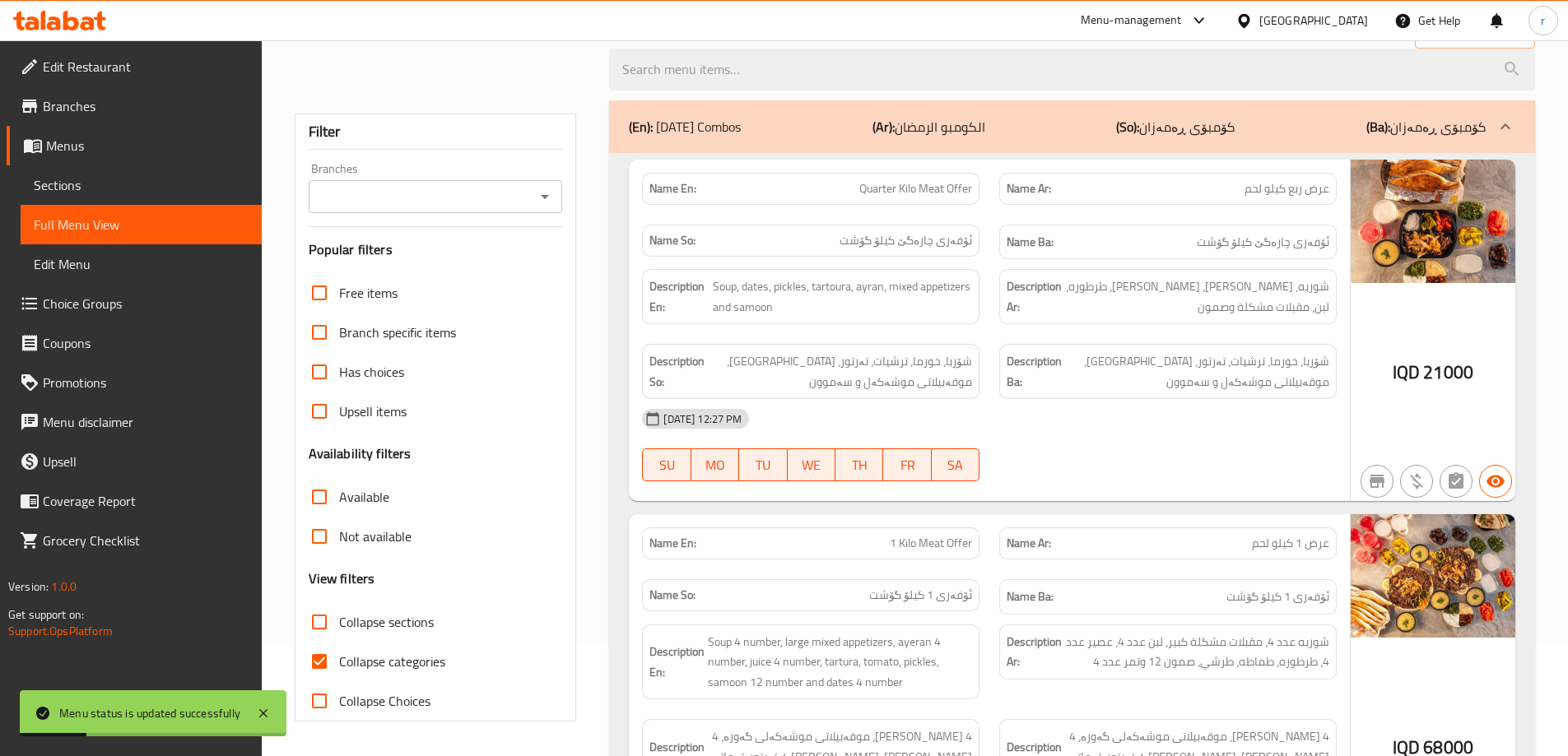
scroll to position [219, 0]
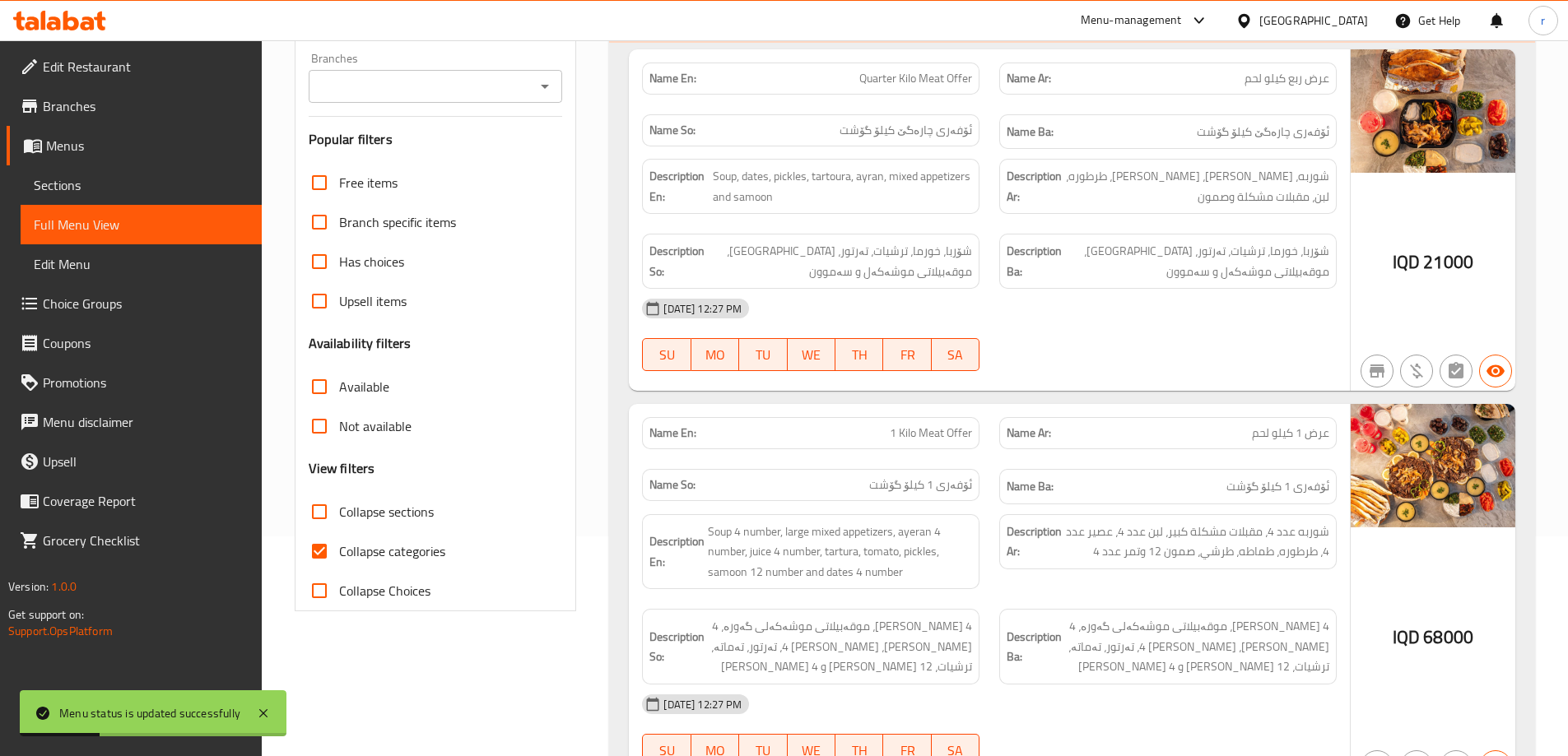
click at [323, 544] on input "Collapse categories" at bounding box center [320, 552] width 40 height 40
checkbox input "false"
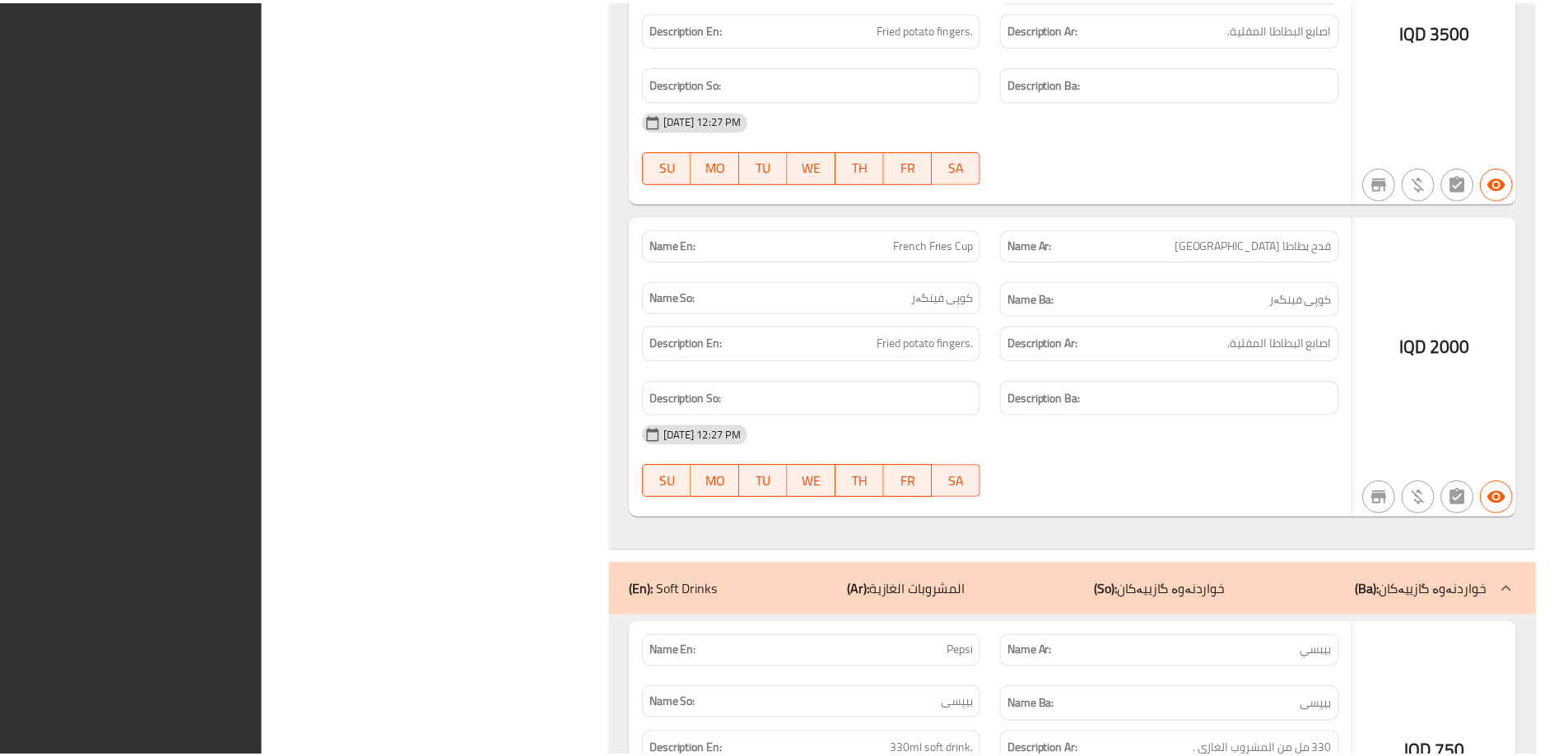
scroll to position [16396, 0]
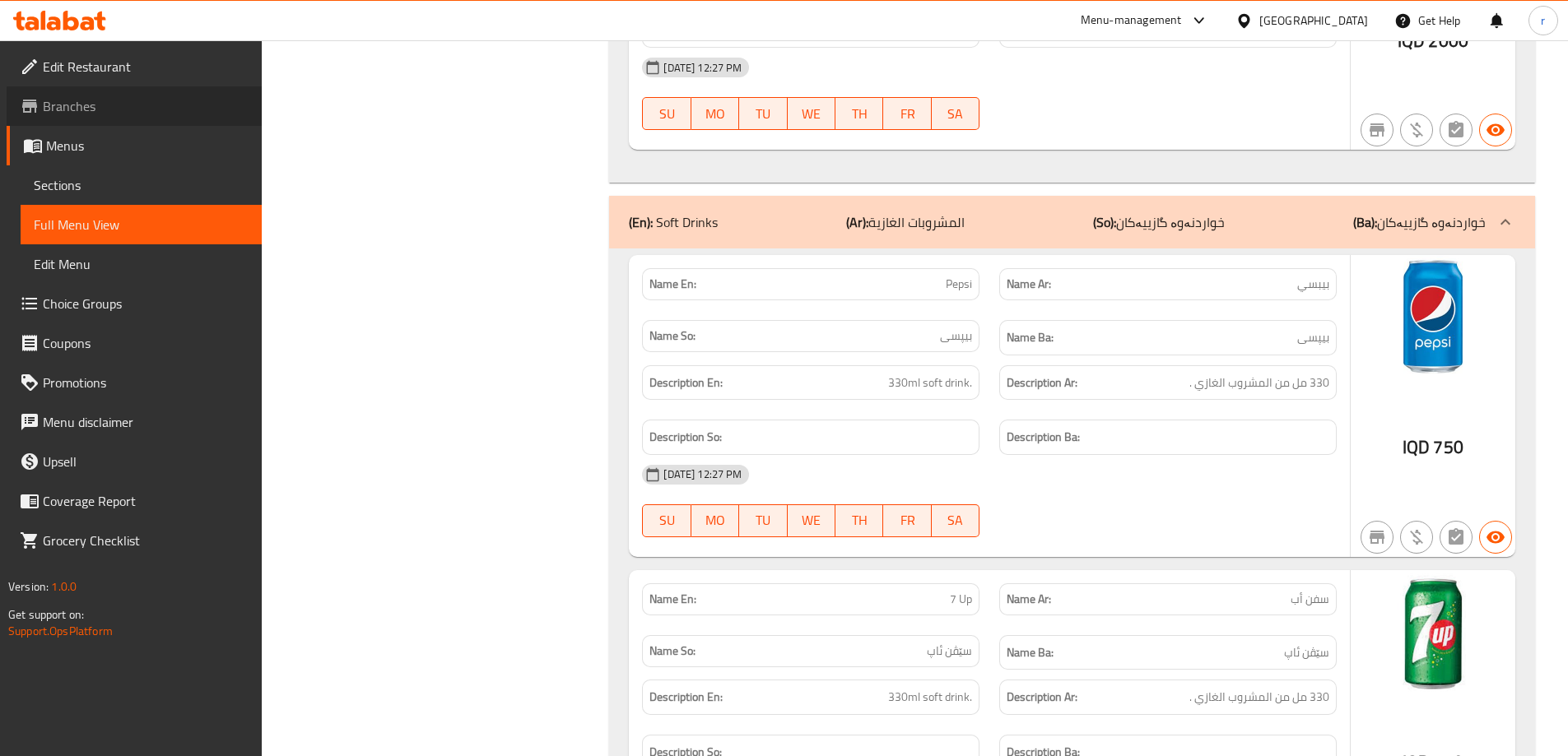
click at [234, 91] on link "Branches" at bounding box center [134, 106] width 255 height 40
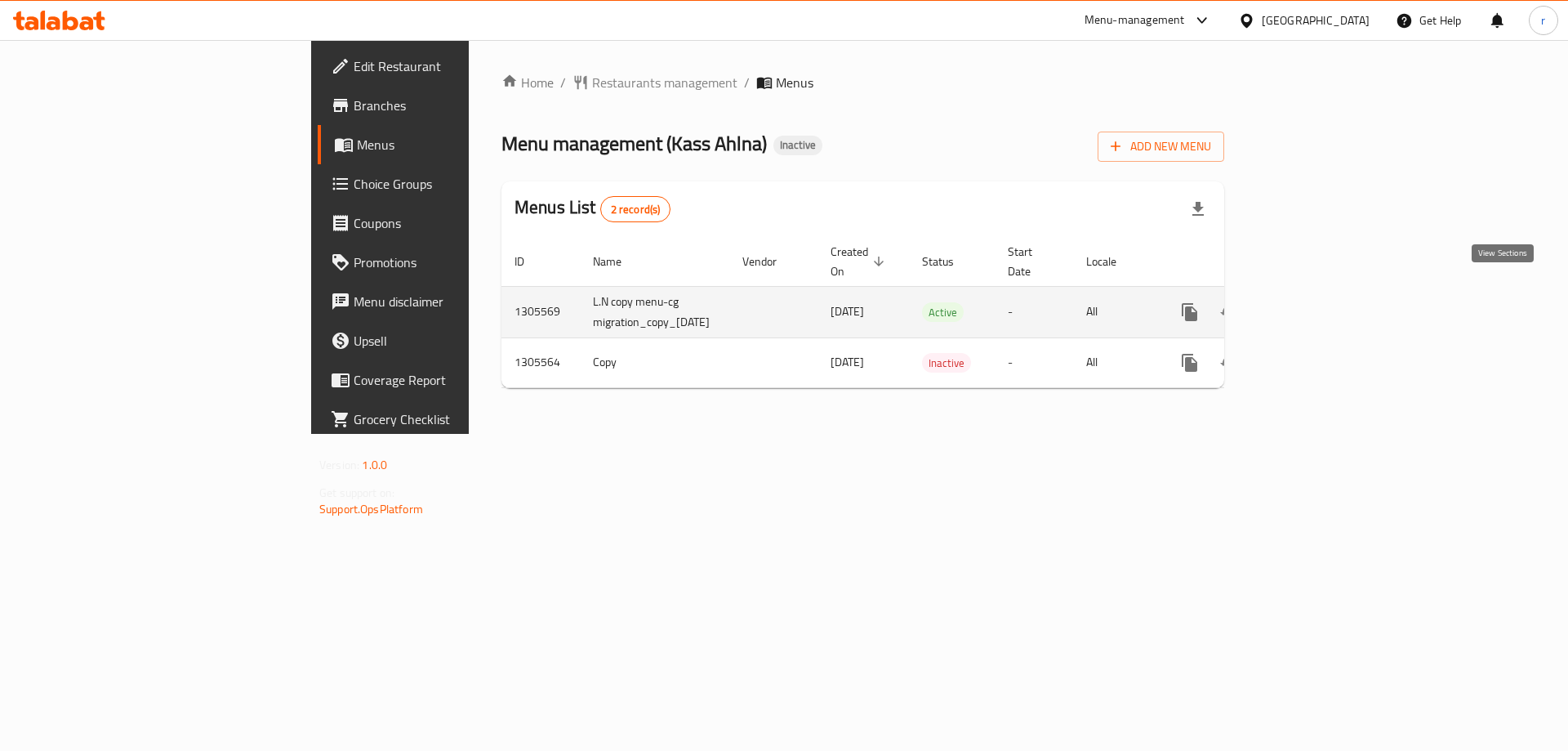
click at [1317, 303] on icon "enhanced table" at bounding box center [1308, 312] width 20 height 20
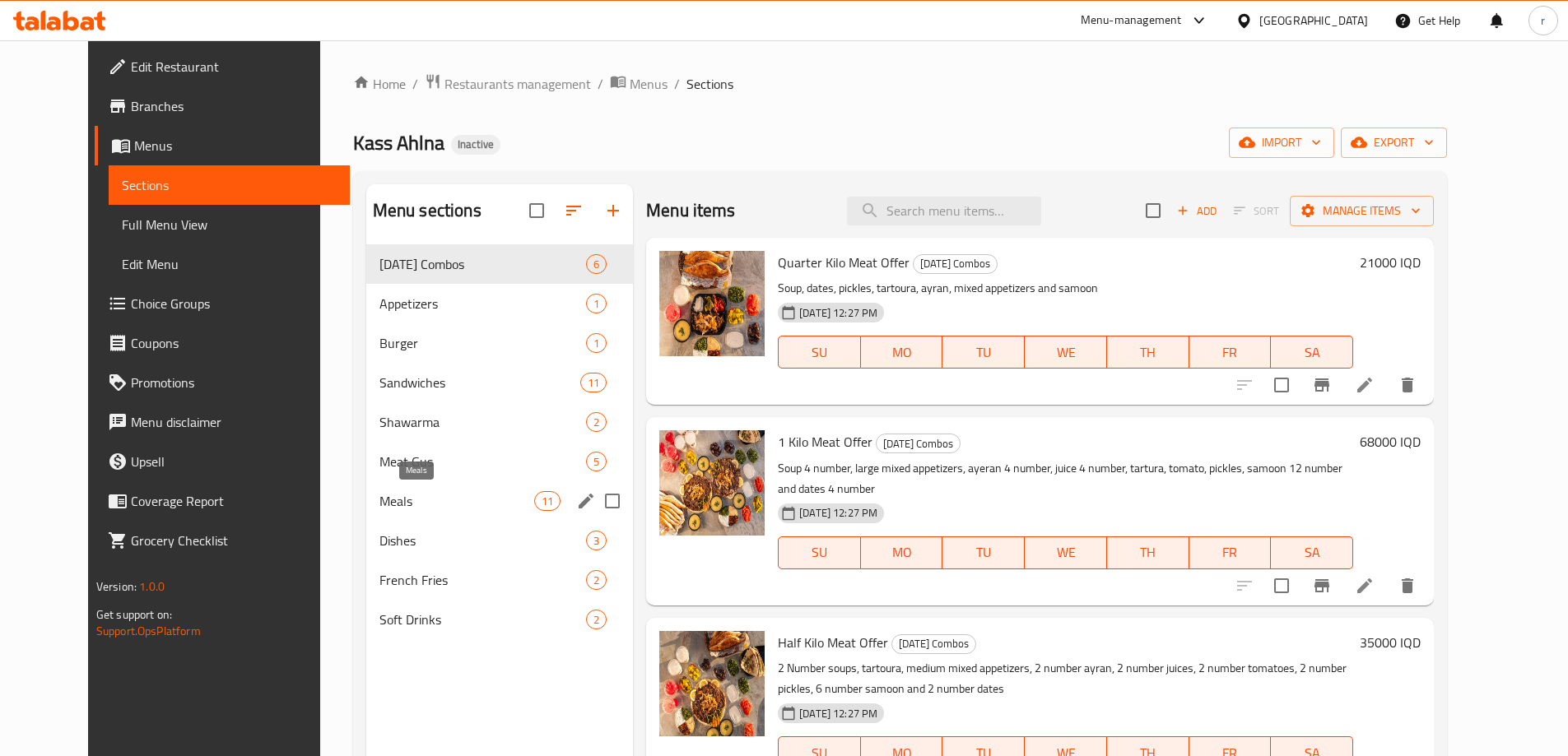
click at [420, 507] on span "Meals" at bounding box center [457, 501] width 155 height 20
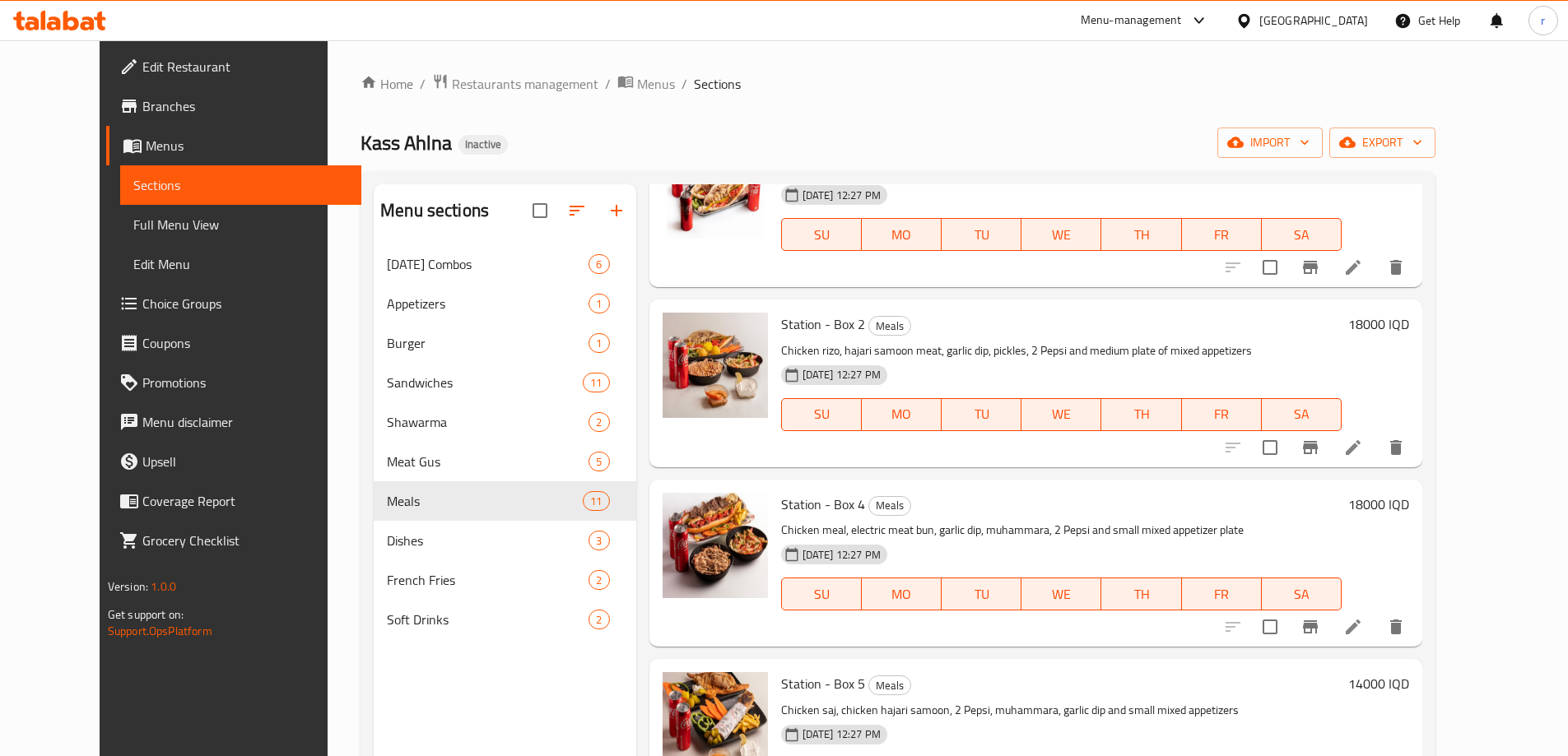
scroll to position [1303, 0]
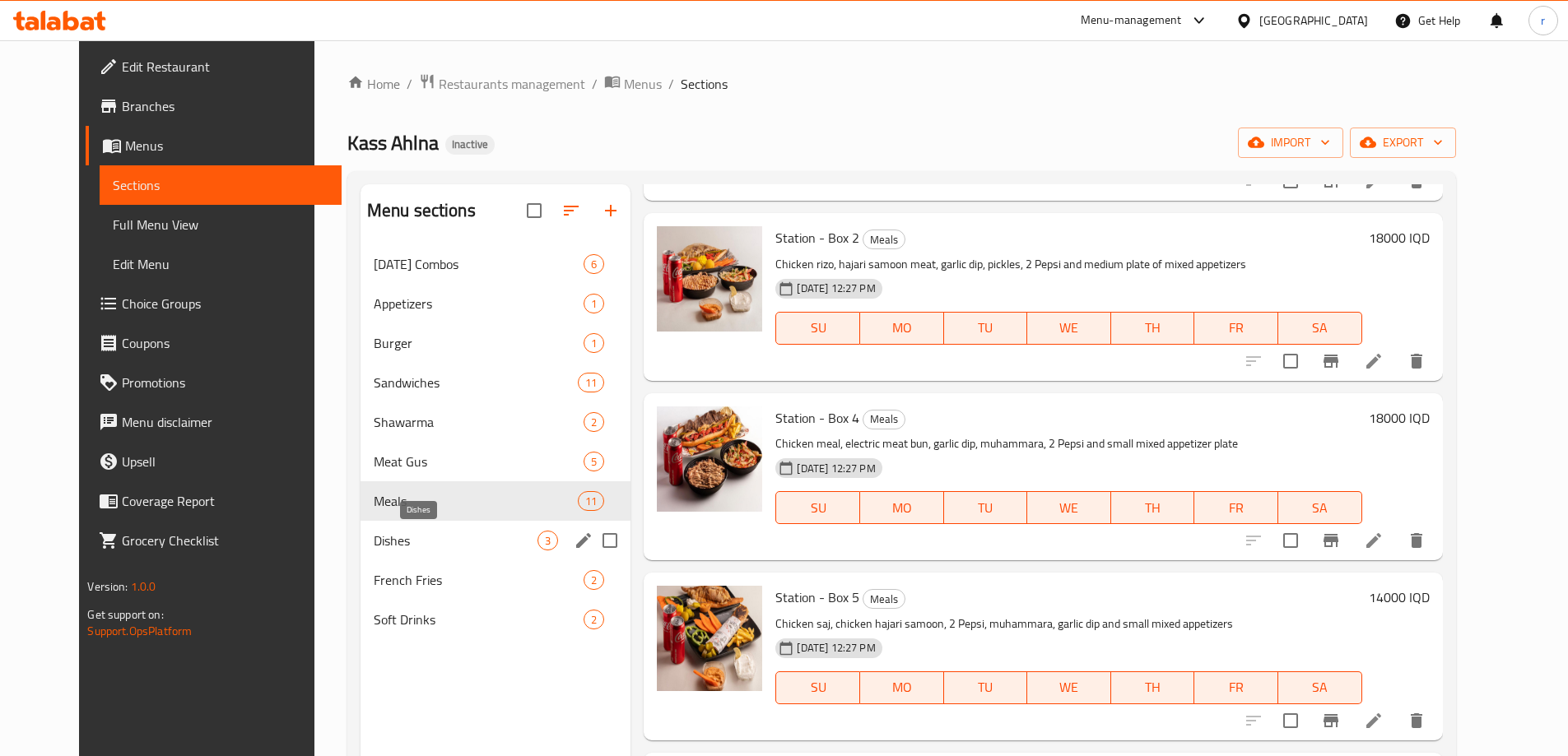
click at [475, 537] on span "Dishes" at bounding box center [456, 541] width 165 height 20
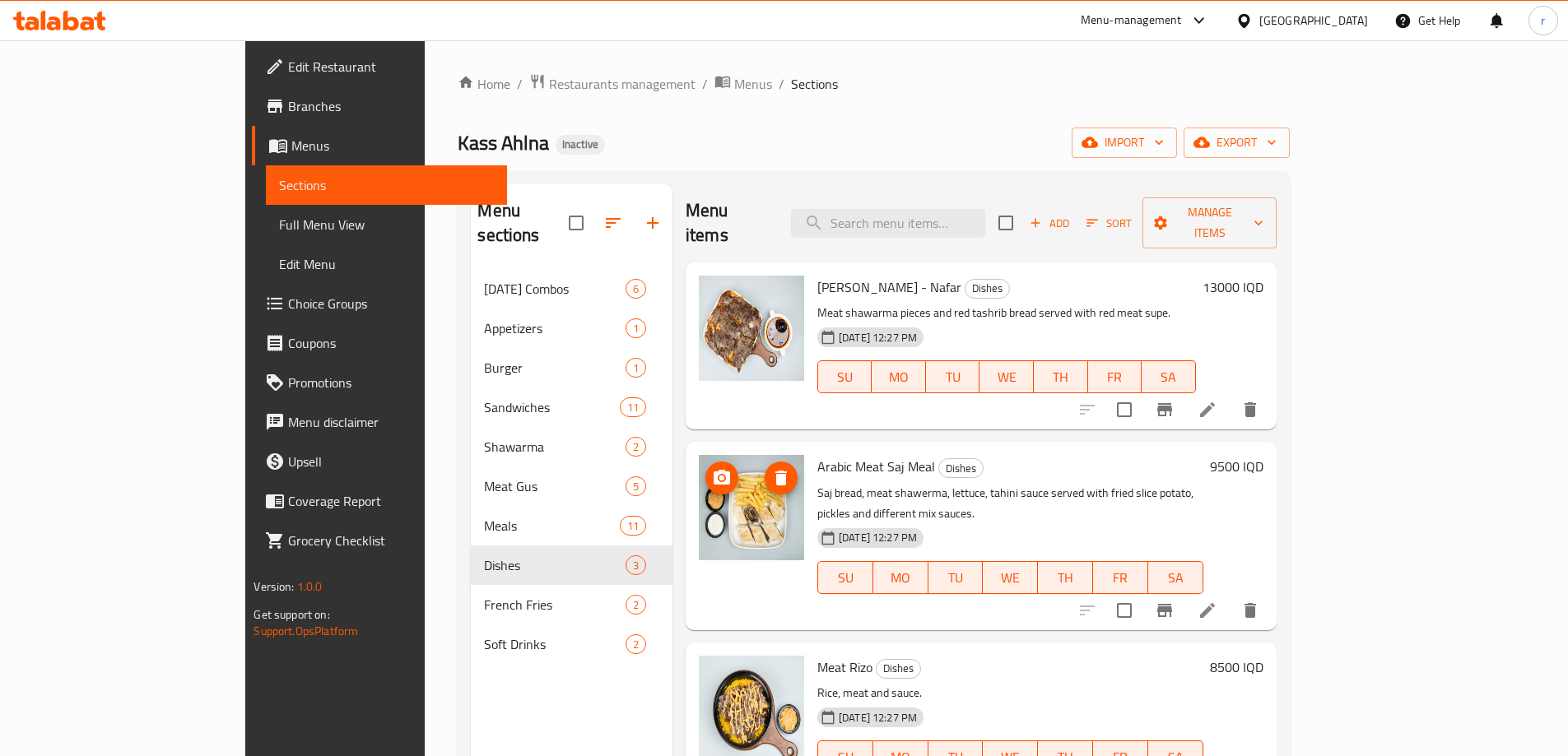
scroll to position [230, 0]
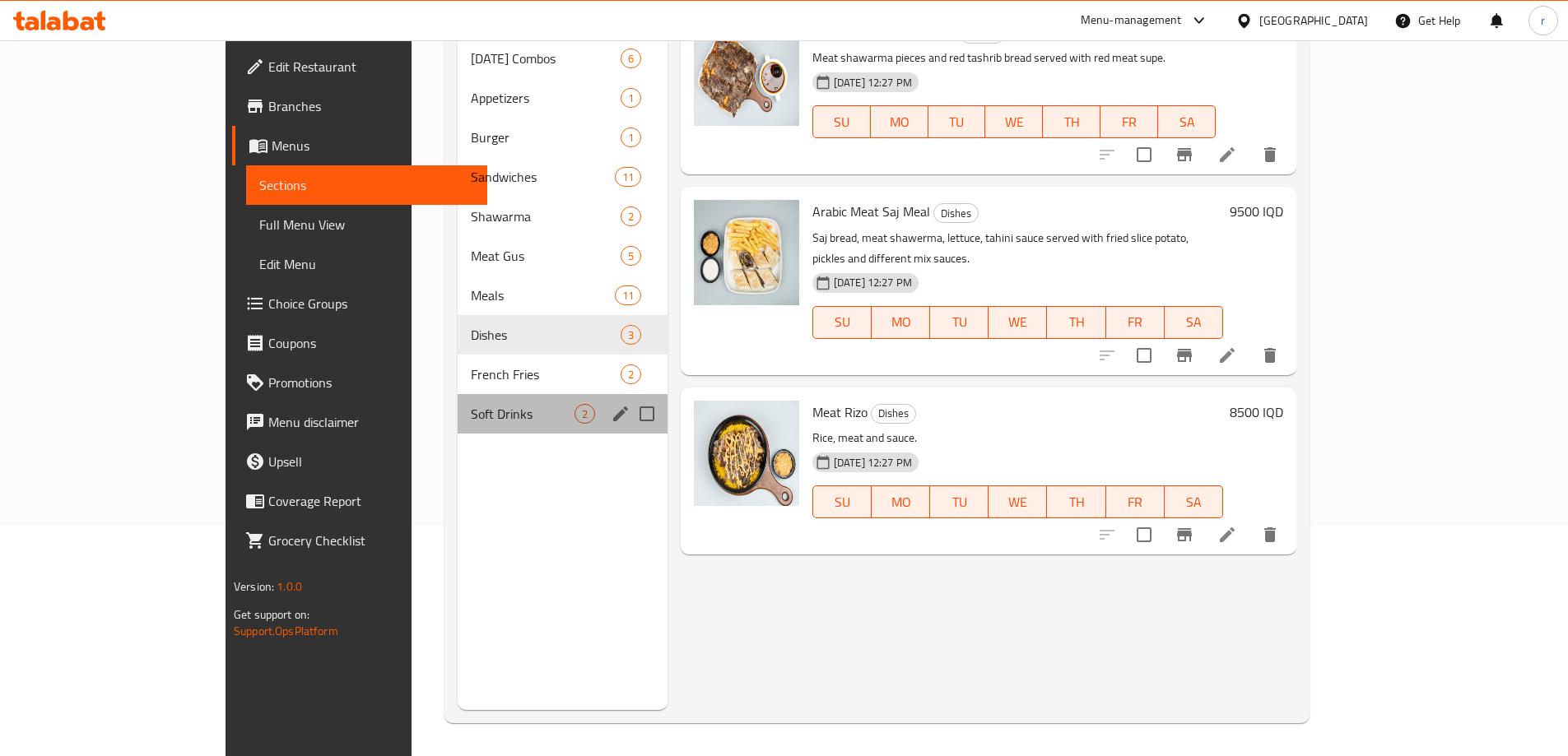
click at [457, 394] on div "Soft Drinks 2" at bounding box center [562, 414] width 209 height 40
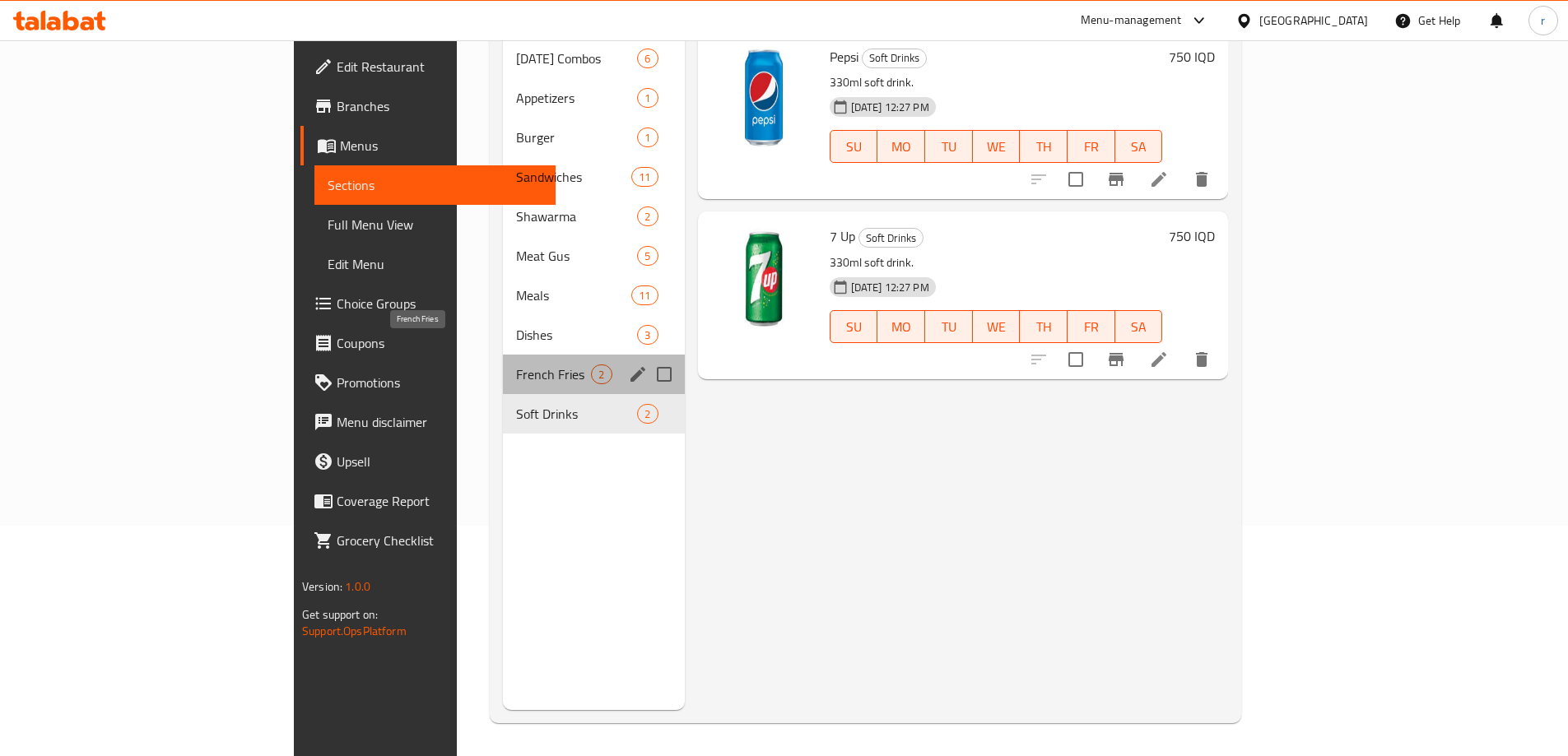
click at [516, 364] on span "French Fries" at bounding box center [553, 374] width 74 height 20
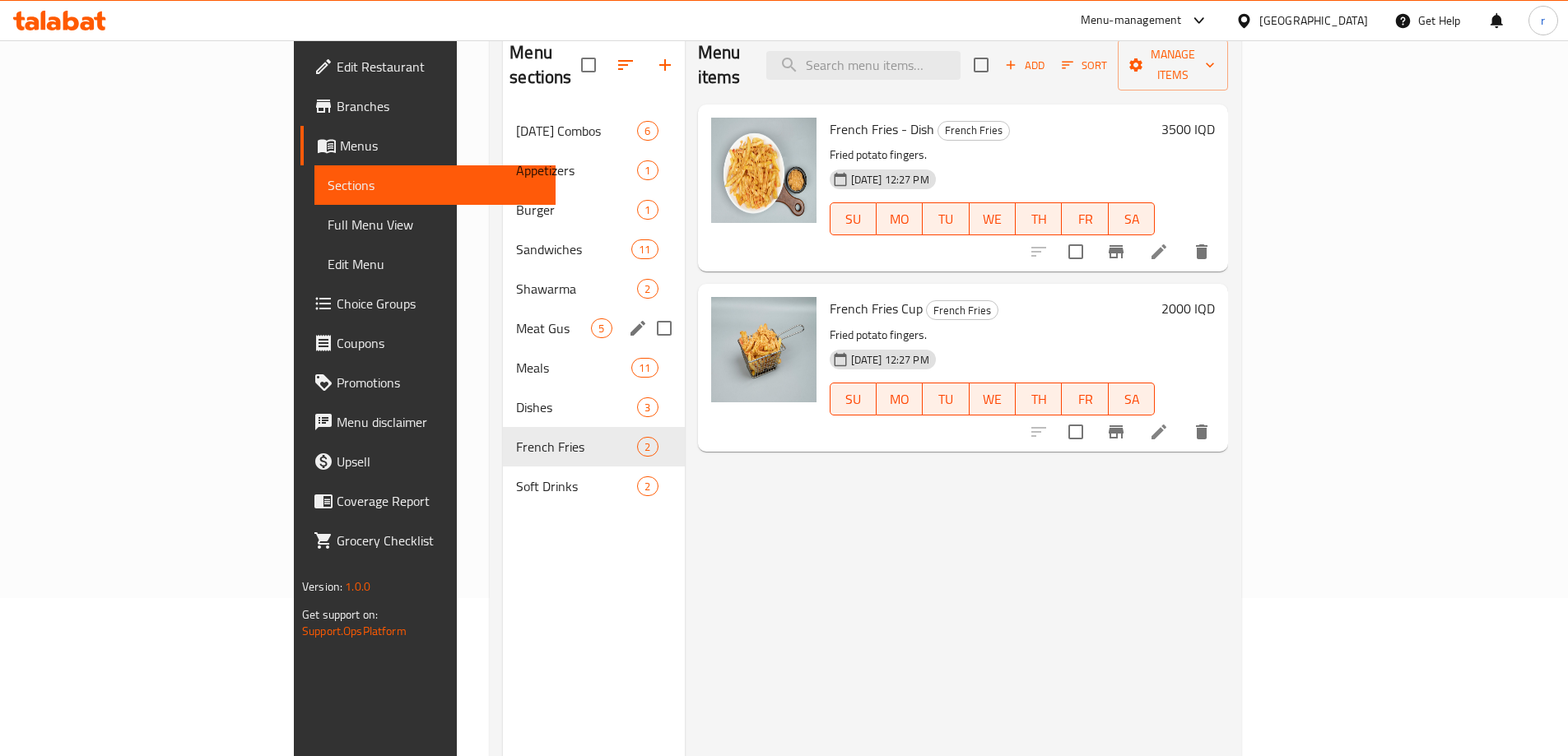
scroll to position [121, 0]
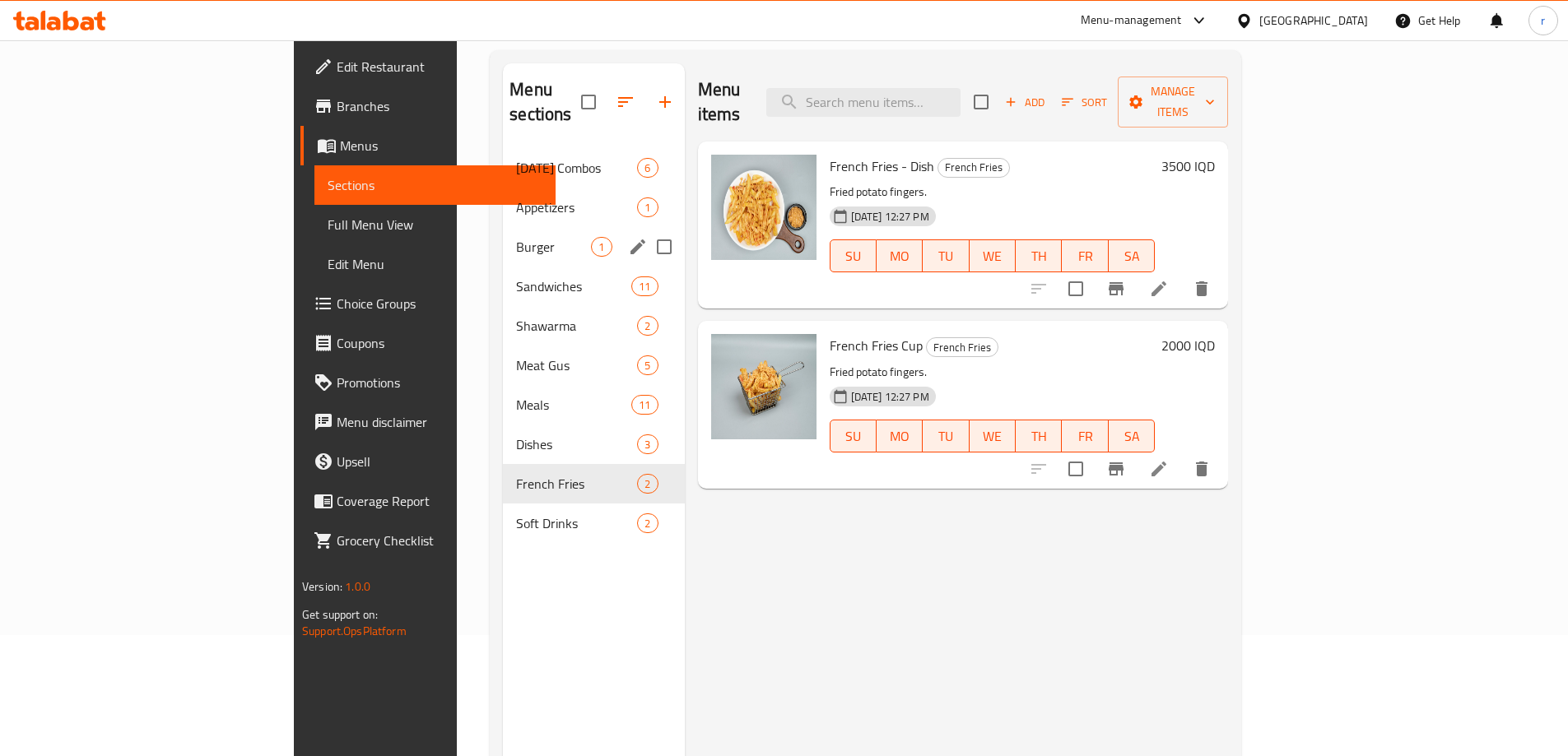
click at [516, 237] on span "Burger" at bounding box center [553, 247] width 74 height 20
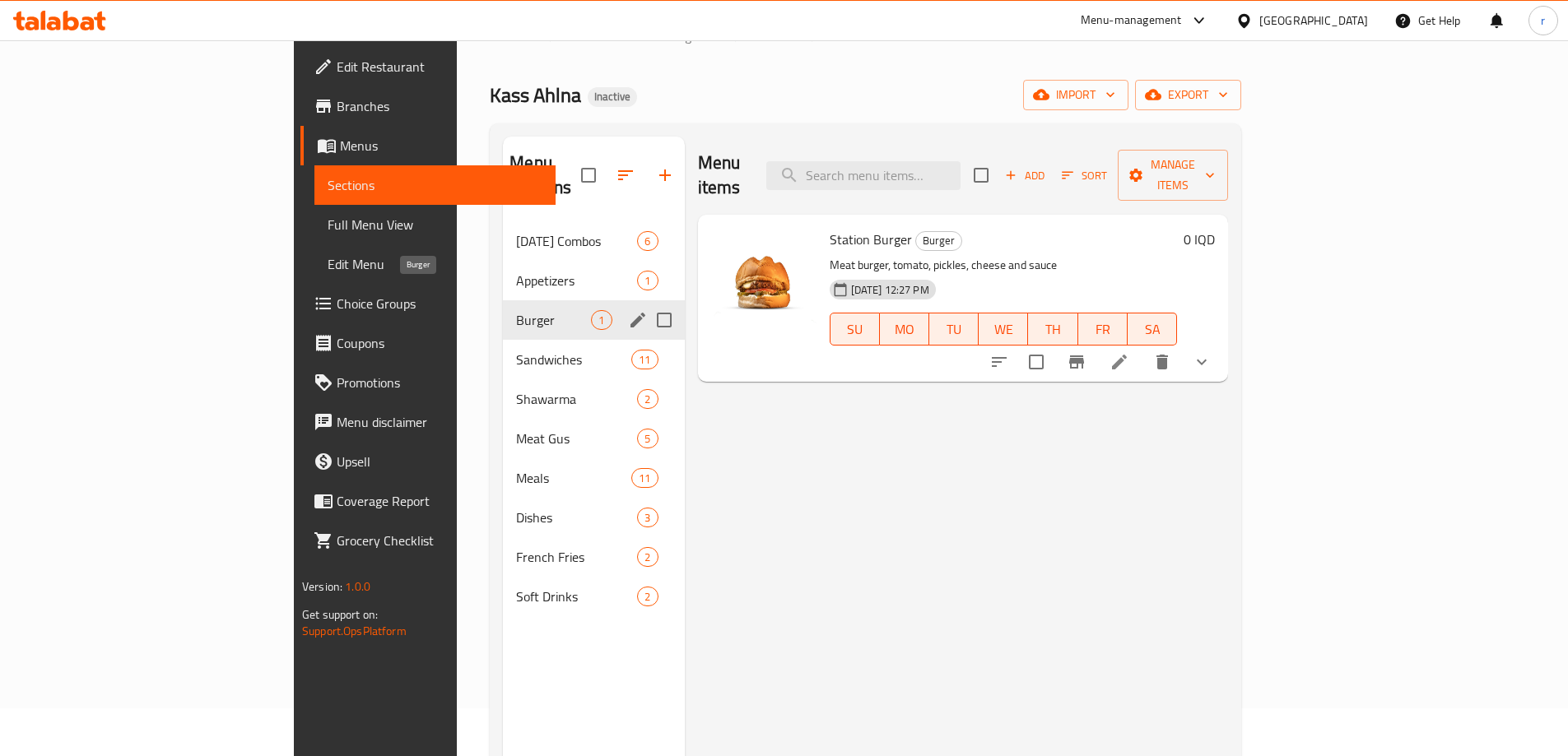
scroll to position [11, 0]
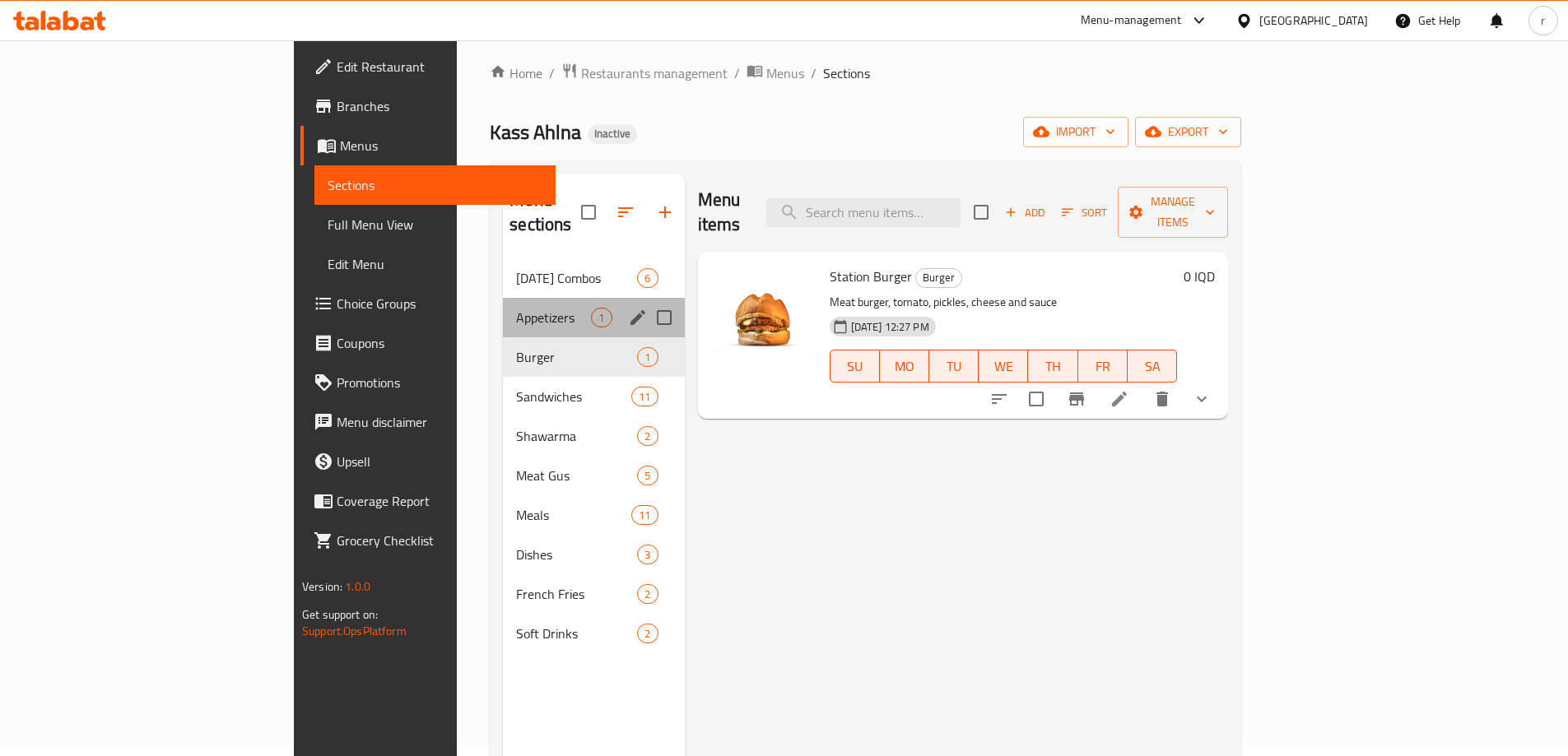
click at [503, 298] on div "Appetizers 1" at bounding box center [593, 317] width 181 height 40
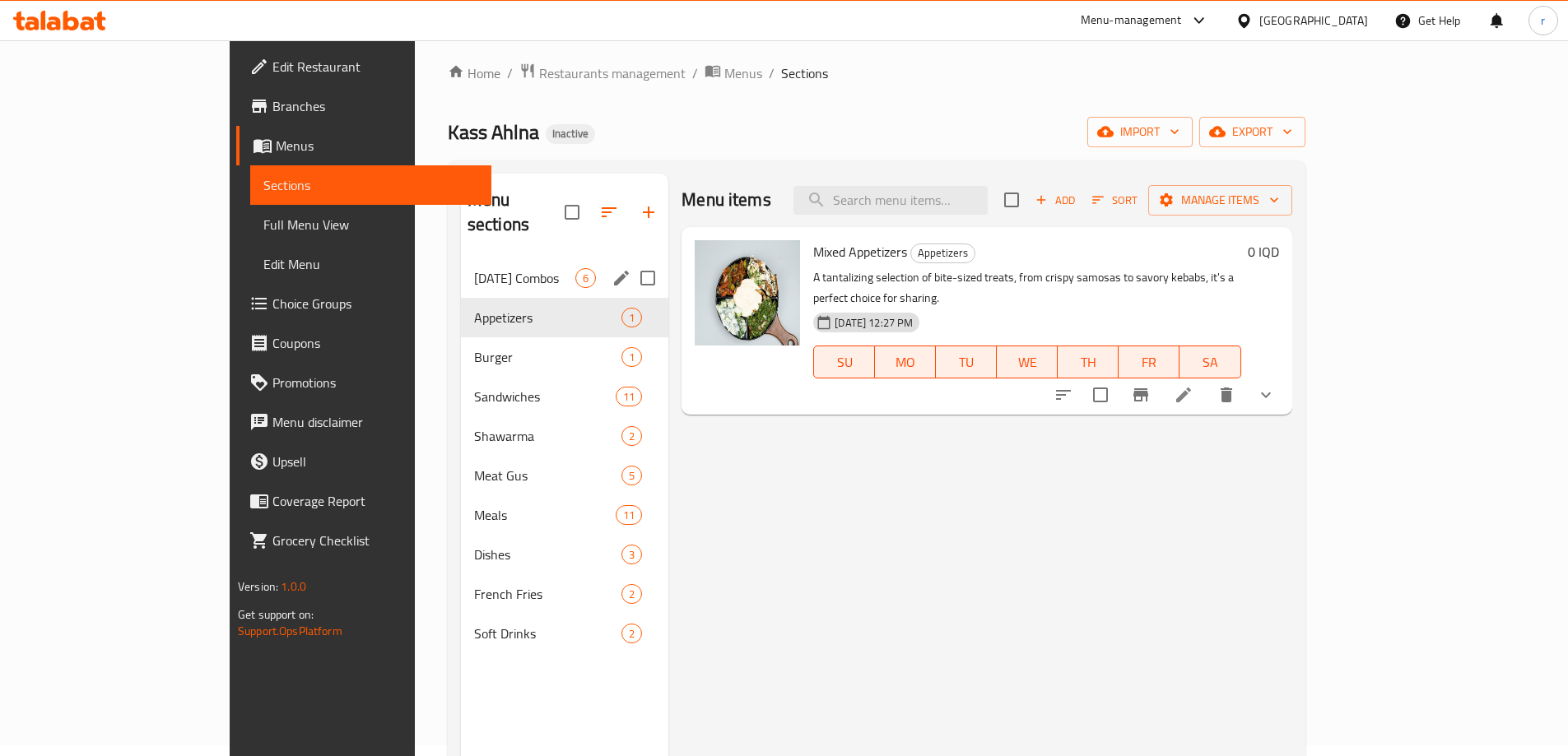
click at [474, 268] on span "[DATE] Combos" at bounding box center [525, 278] width 101 height 20
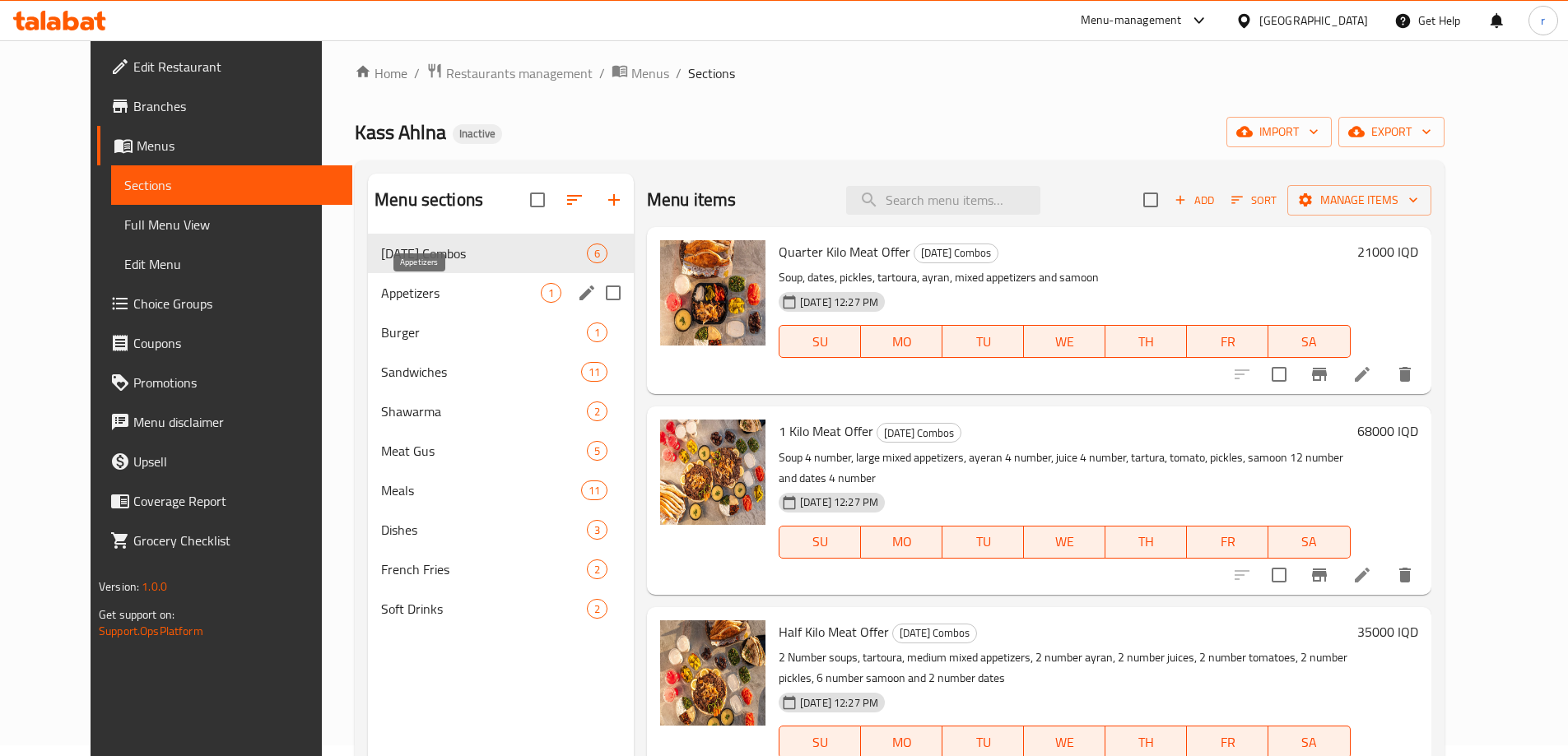
click at [448, 291] on span "Appetizers" at bounding box center [460, 293] width 160 height 20
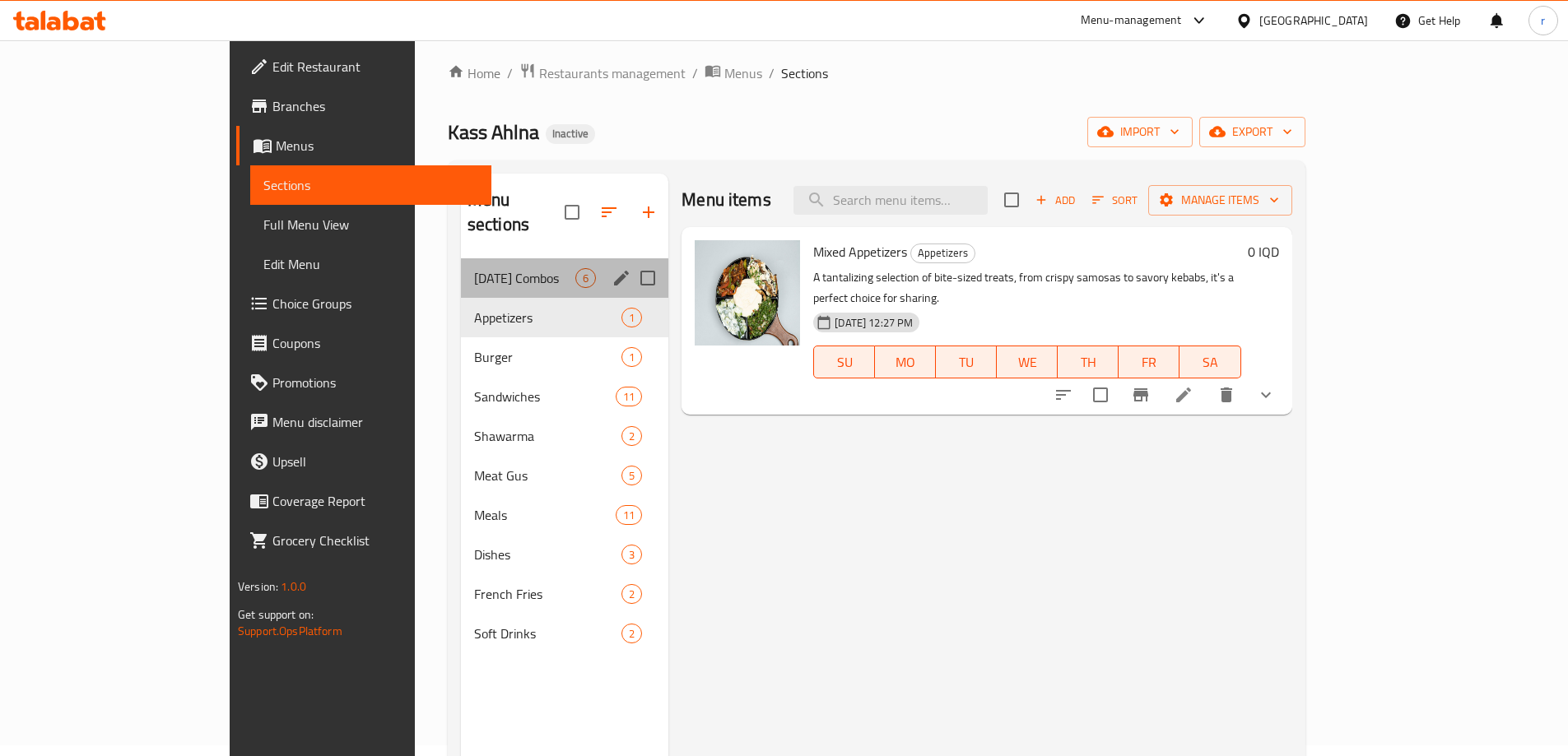
click at [460, 272] on div "[DATE] Combos 6" at bounding box center [564, 278] width 207 height 40
